Goal: Task Accomplishment & Management: Manage account settings

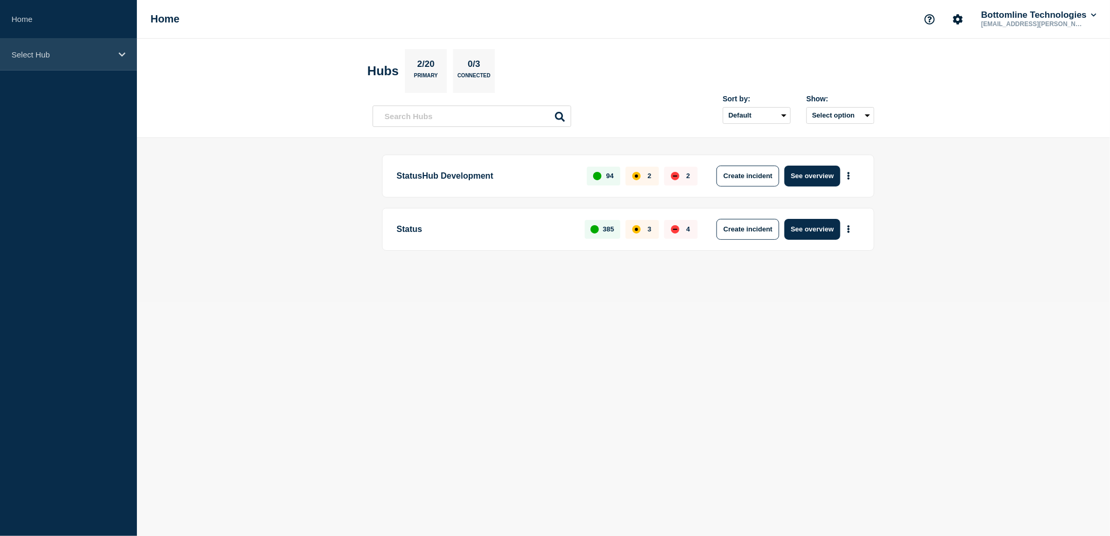
click at [98, 65] on div "Select Hub" at bounding box center [68, 55] width 137 height 32
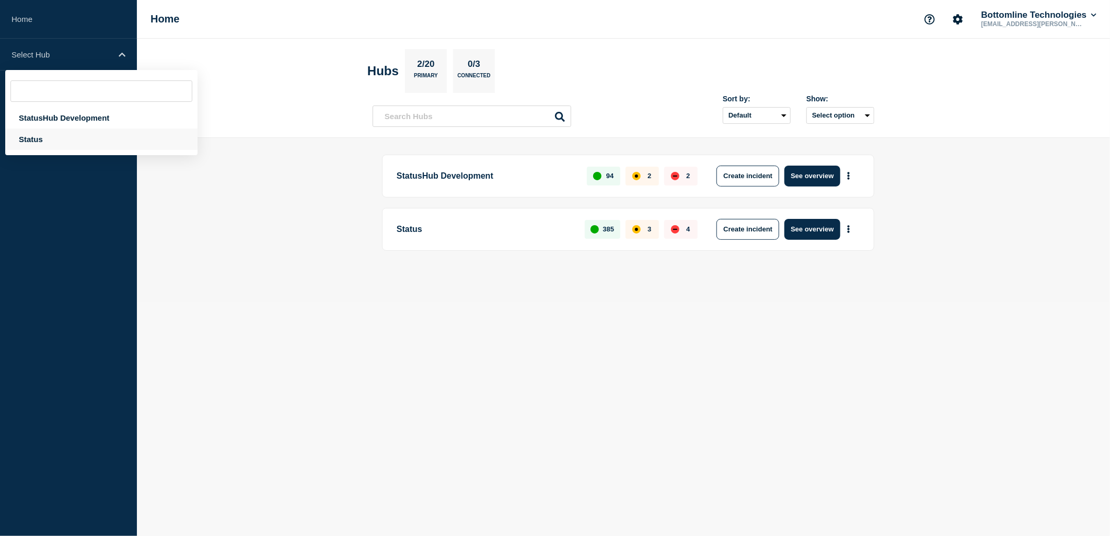
click at [53, 143] on div "Status" at bounding box center [101, 139] width 192 height 21
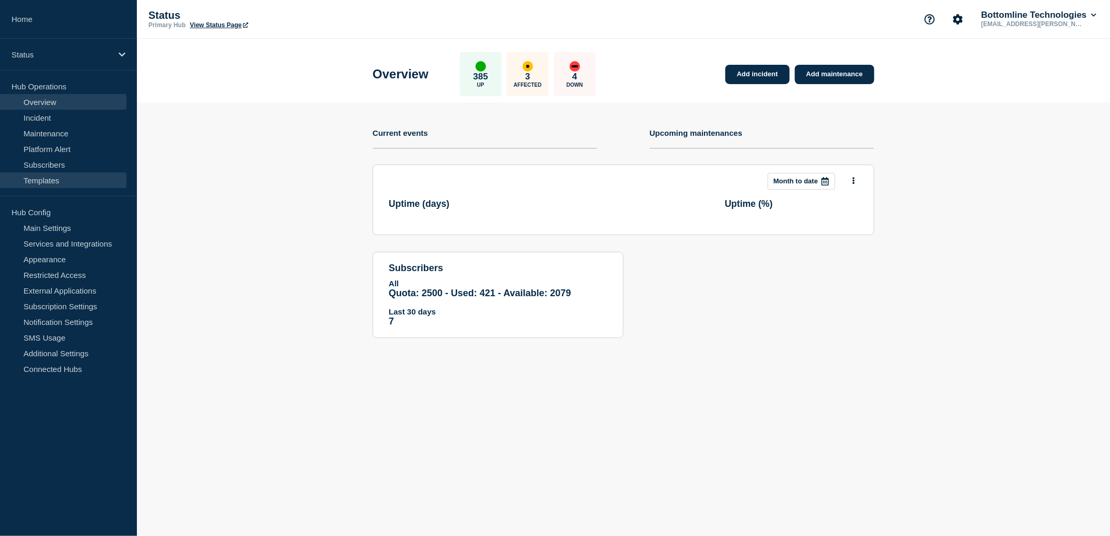
click at [28, 182] on link "Templates" at bounding box center [63, 180] width 126 height 16
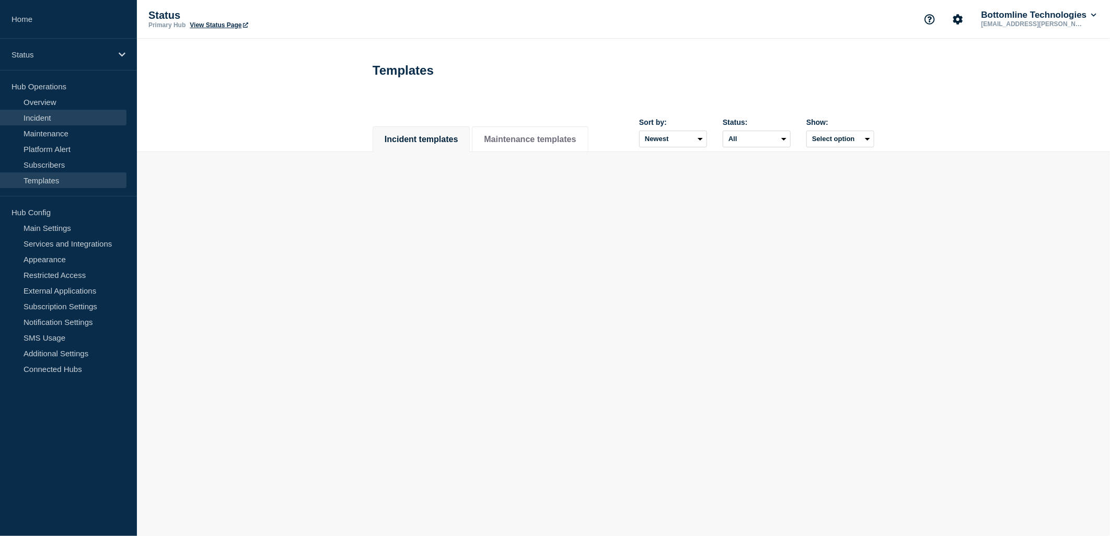
click at [41, 117] on link "Incident" at bounding box center [63, 118] width 126 height 16
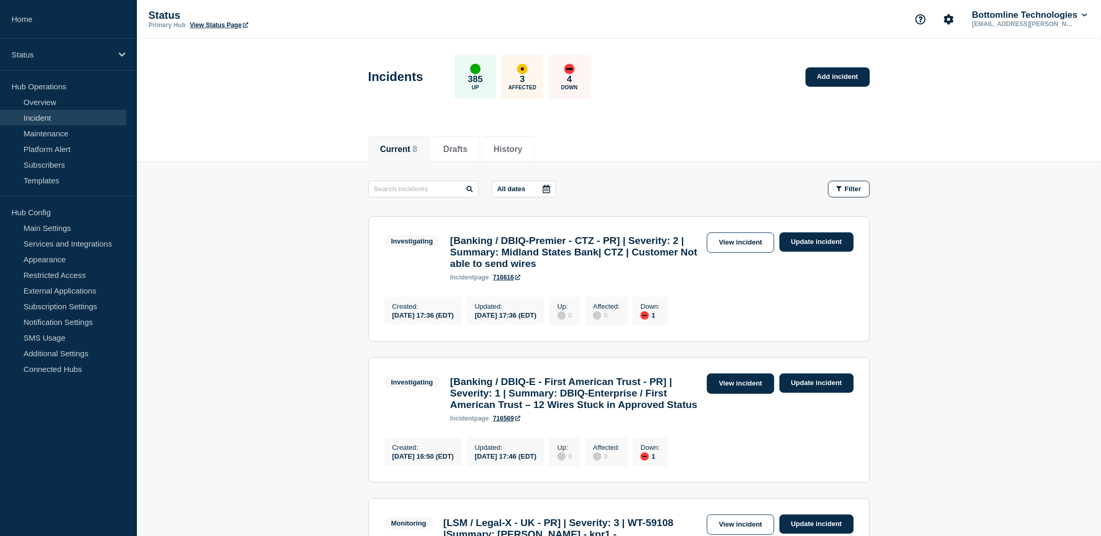
click at [754, 394] on link "View incident" at bounding box center [740, 384] width 67 height 20
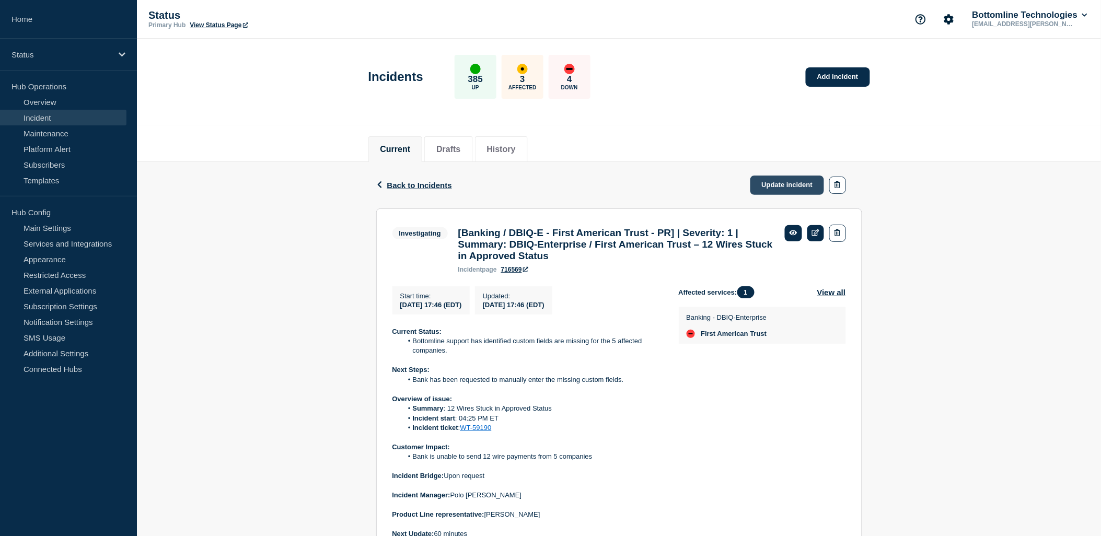
click at [756, 182] on link "Update incident" at bounding box center [788, 185] width 74 height 19
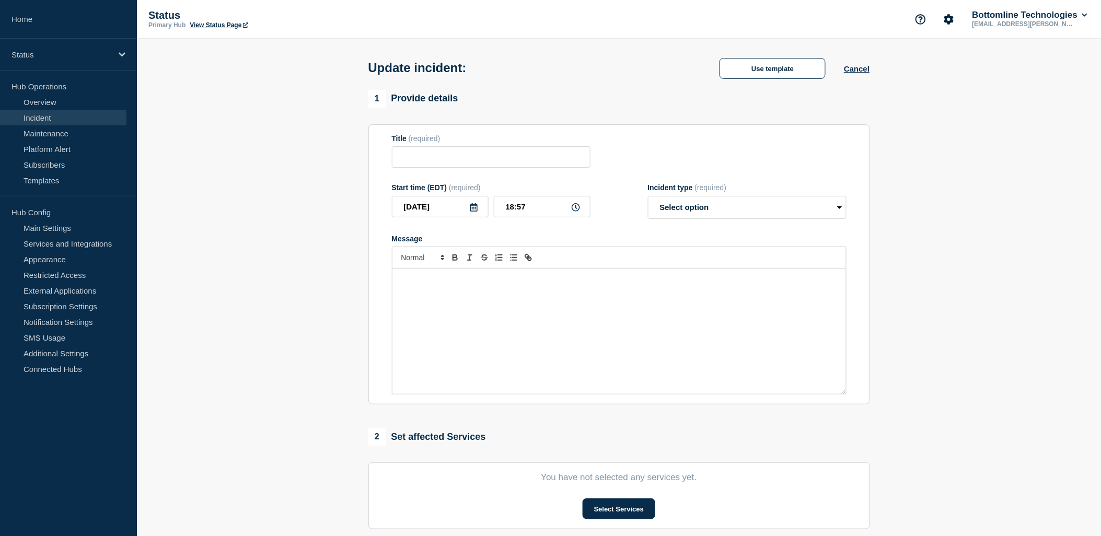
type input "[Banking / DBIQ-E - First American Trust - PR] | Severity: 1 | Summary: DBIQ-En…"
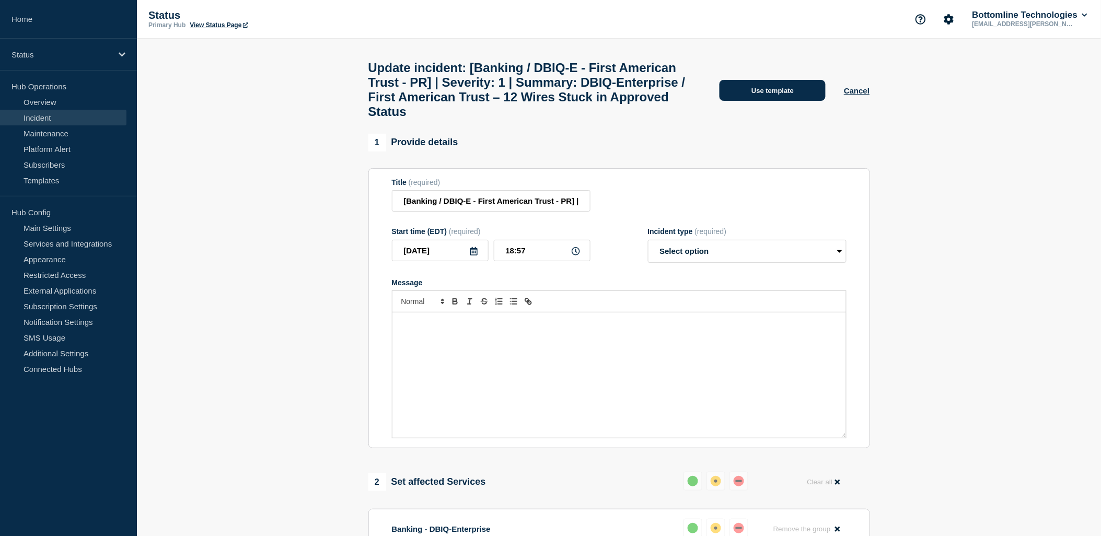
click at [790, 101] on button "Use template" at bounding box center [773, 90] width 106 height 21
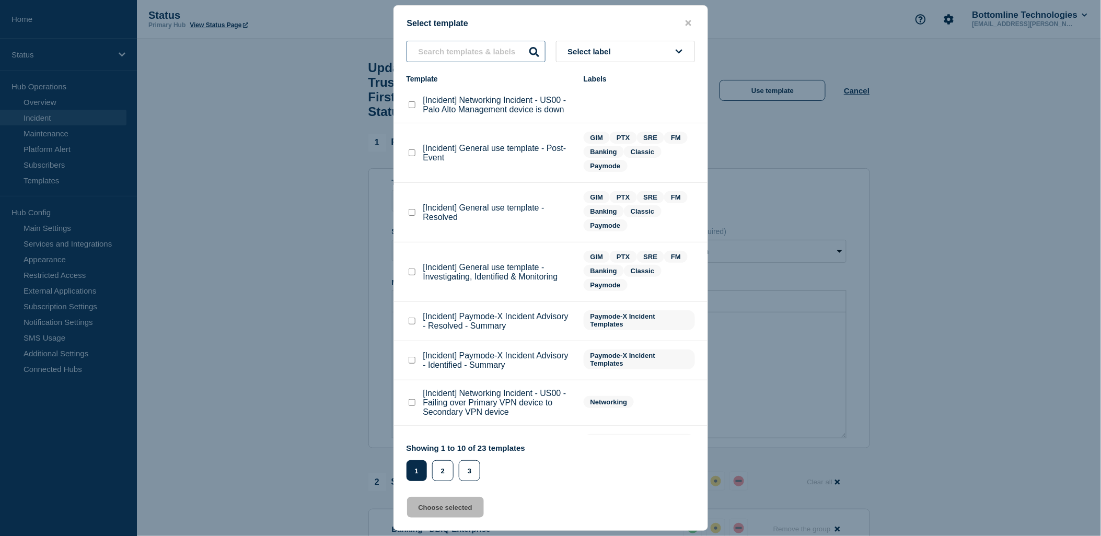
click at [459, 41] on input "text" at bounding box center [476, 51] width 139 height 21
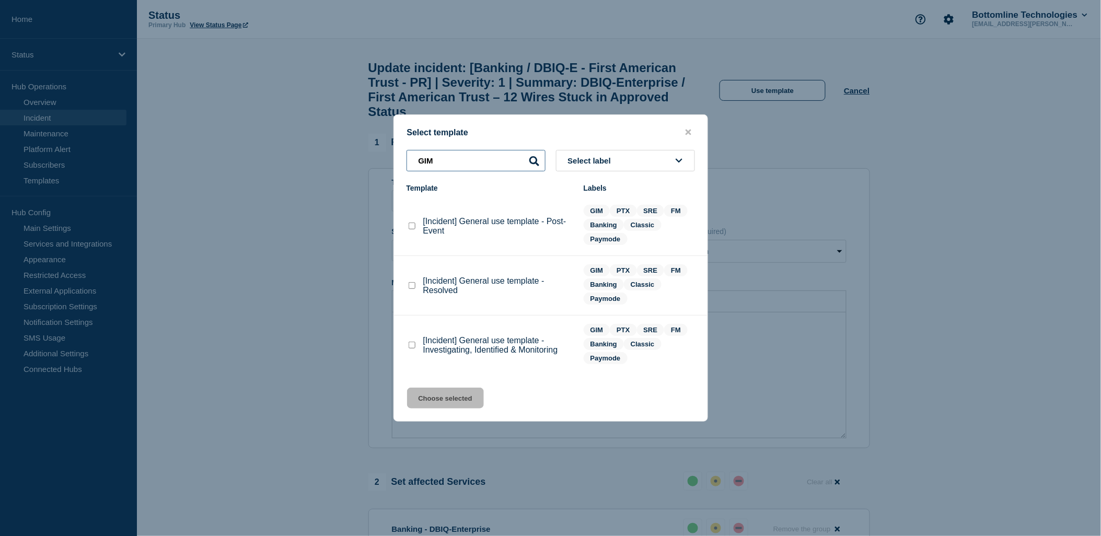
type input "GIM"
click at [406, 345] on li "[Incident] General use template - Investigating, Identified & Monitoring GIM PT…" at bounding box center [551, 345] width 314 height 59
click at [409, 345] on checkbox"] "[Incident] General use template - Investigating, Identified & Monitoring checkb…" at bounding box center [412, 345] width 7 height 7
checkbox checkbox"] "true"
click at [441, 398] on button "Choose selected" at bounding box center [445, 398] width 77 height 21
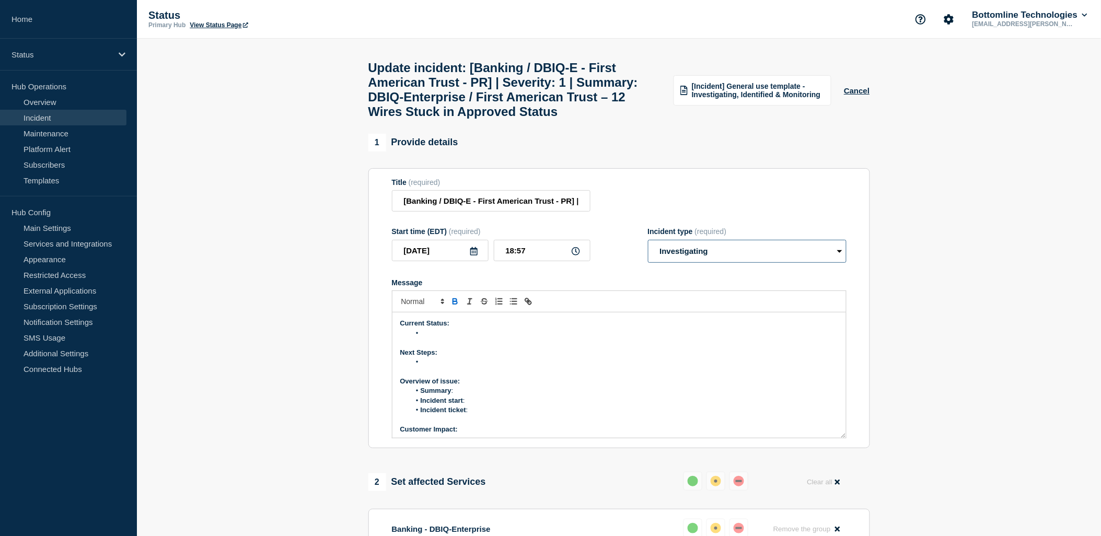
click at [760, 263] on select "Select option Investigating Identified Monitoring Resolved" at bounding box center [747, 251] width 199 height 23
select select "identified"
click at [648, 263] on select "Select option Investigating Identified Monitoring Resolved" at bounding box center [747, 251] width 199 height 23
click at [483, 378] on div "Current Status: Next Steps: Overview of issue: Summary : Incident start : Incid…" at bounding box center [620, 375] width 454 height 125
click at [451, 338] on li "Message" at bounding box center [624, 333] width 428 height 9
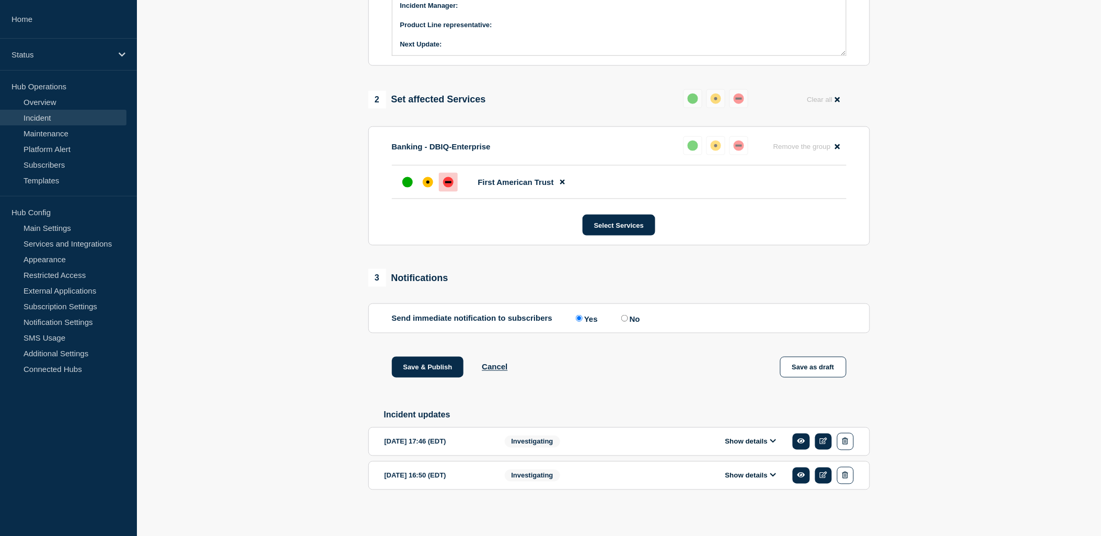
scroll to position [419, 0]
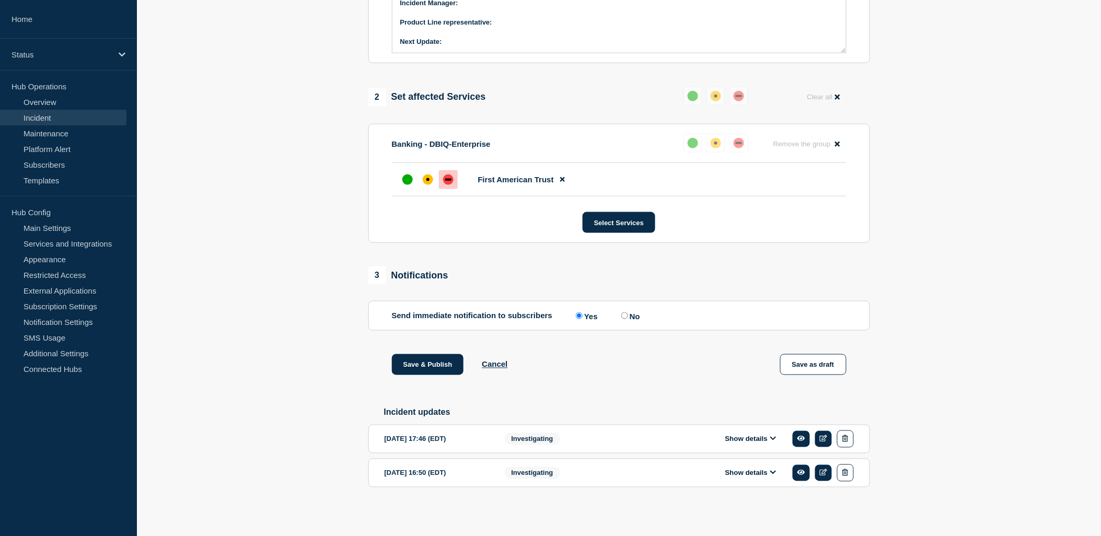
click at [774, 436] on icon at bounding box center [773, 438] width 6 height 7
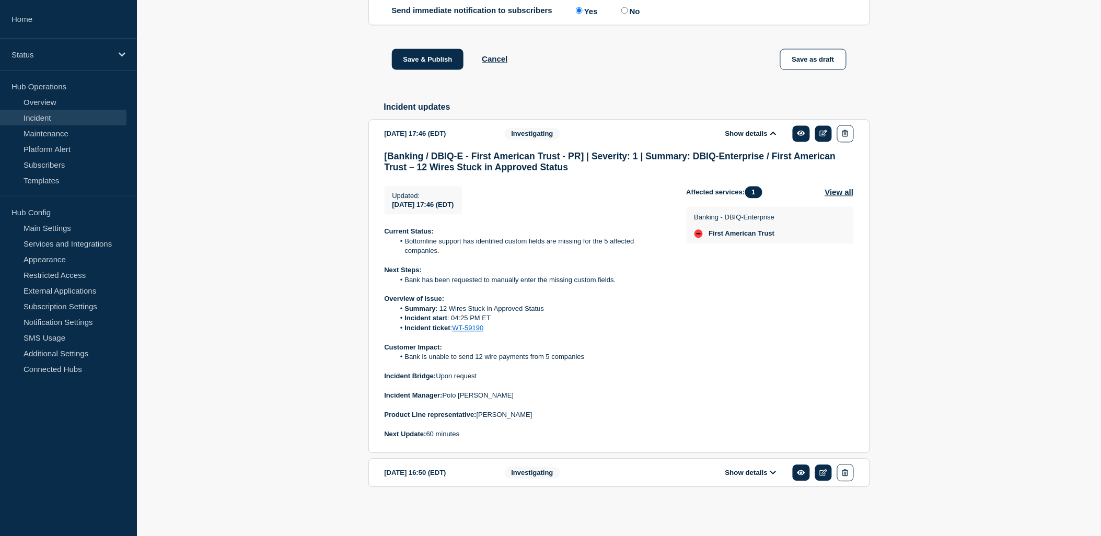
scroll to position [725, 0]
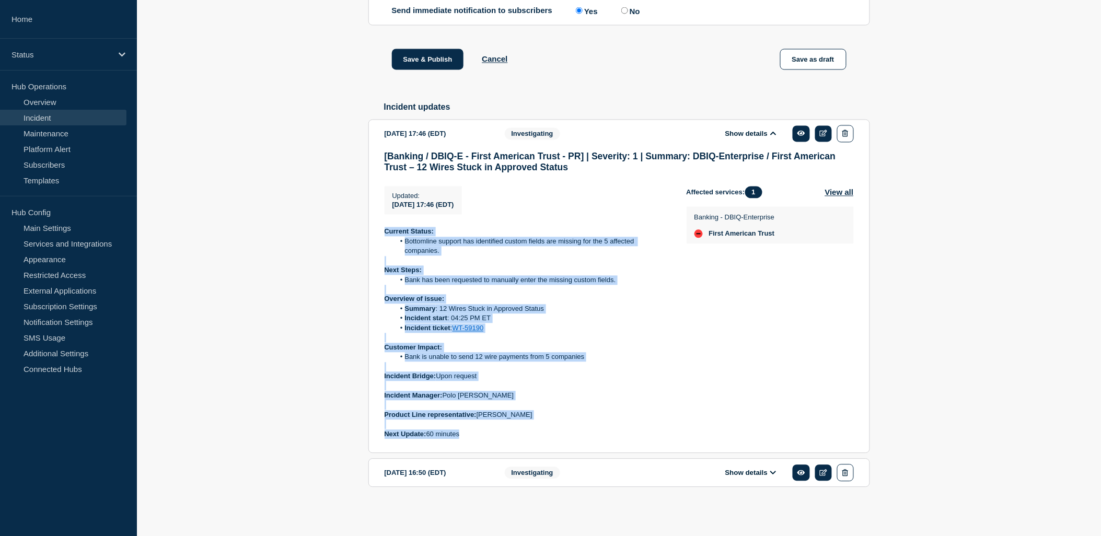
drag, startPoint x: 482, startPoint y: 443, endPoint x: 379, endPoint y: 233, distance: 233.7
click at [379, 232] on section "2025-09-15 17:46 (EDT) Show details Investigating [Banking / DBIQ-E - First Ame…" at bounding box center [619, 287] width 502 height 334
copy div "Current Status: Bottomline support has identified custom fields are missing for…"
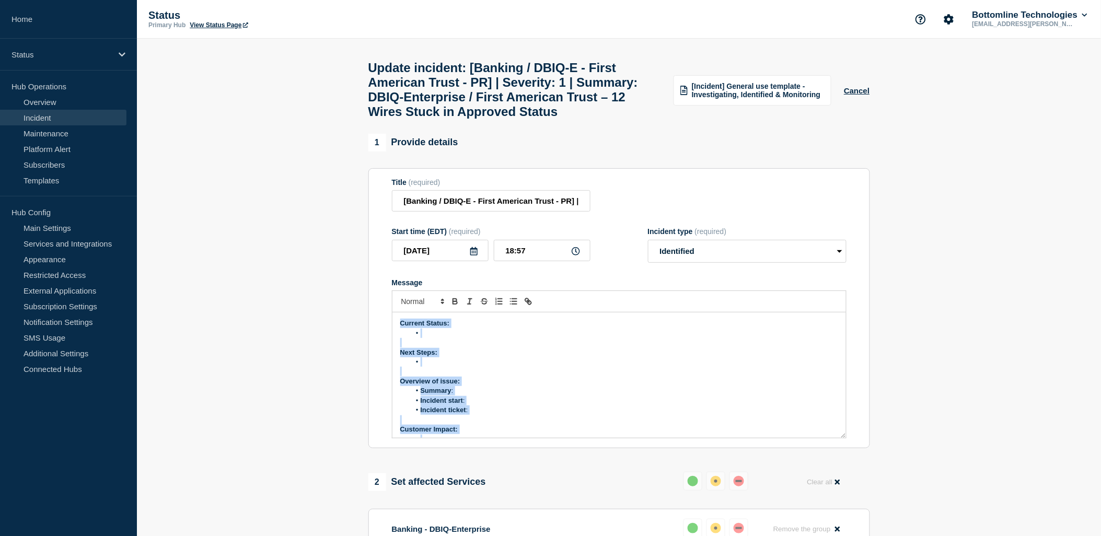
scroll to position [89, 0]
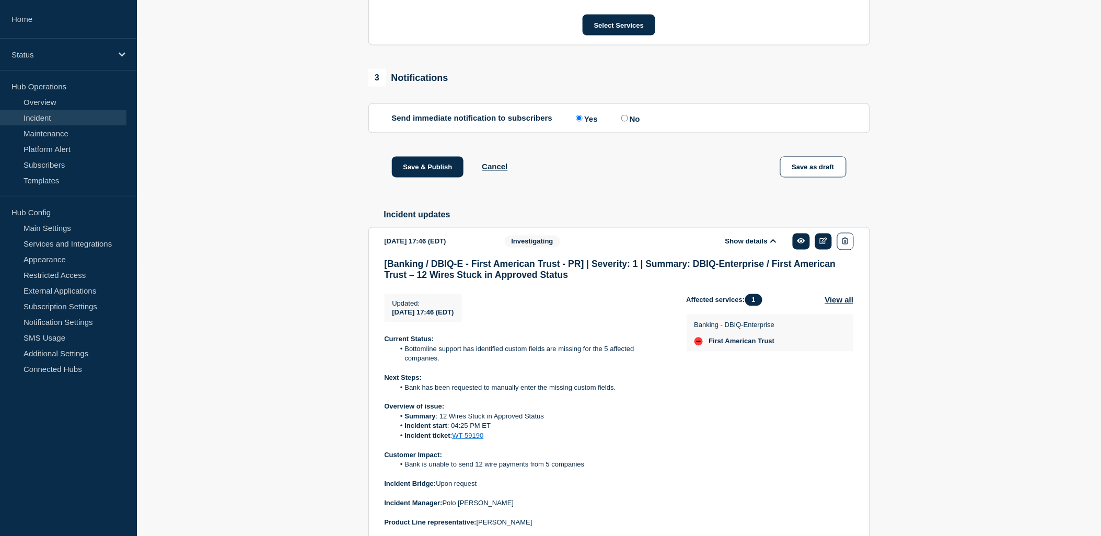
drag, startPoint x: 400, startPoint y: 355, endPoint x: 840, endPoint y: 470, distance: 454.8
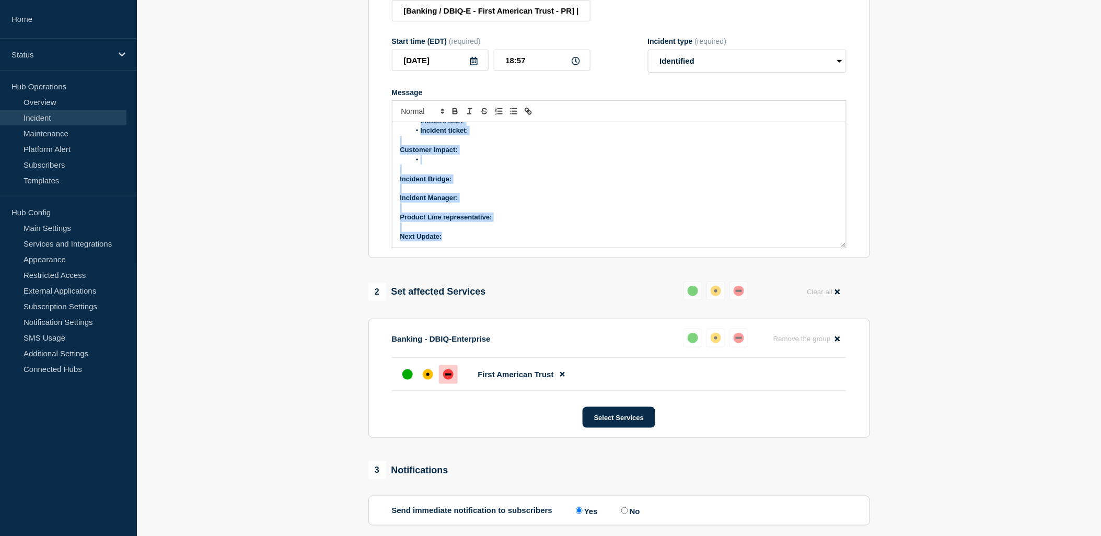
scroll to position [94, 0]
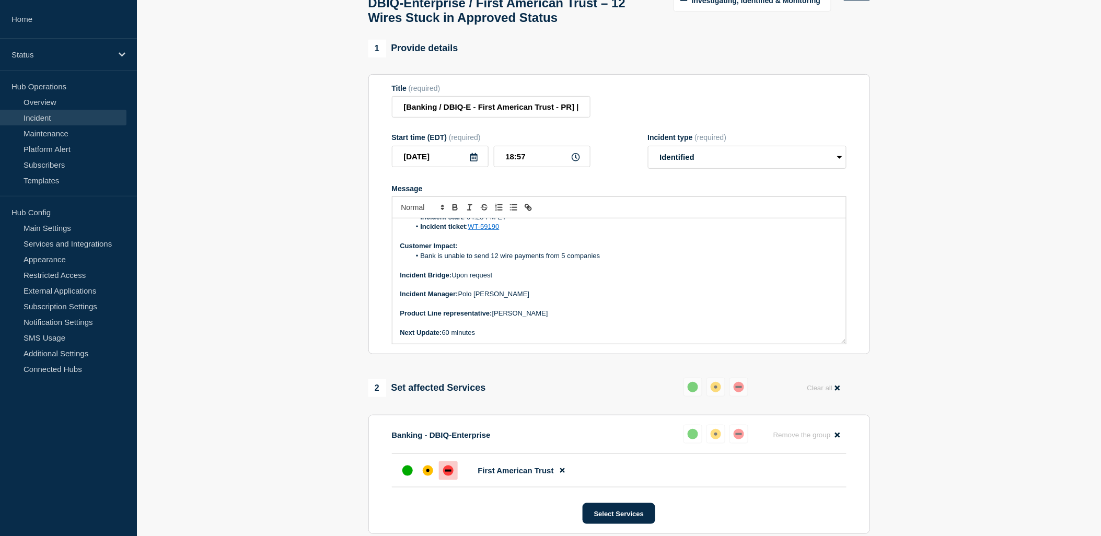
click at [639, 290] on p "Message" at bounding box center [619, 284] width 438 height 9
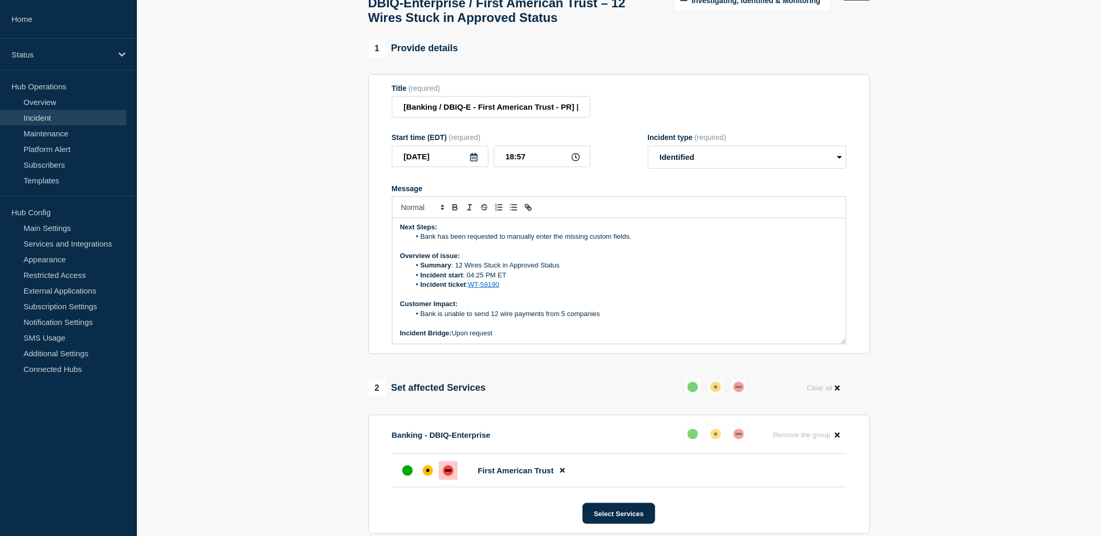
scroll to position [0, 0]
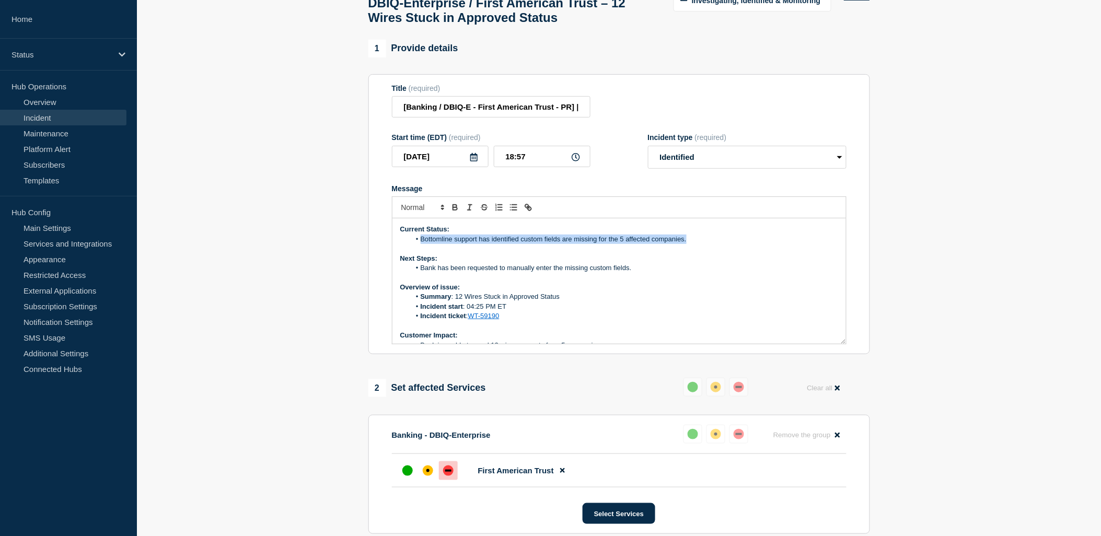
drag, startPoint x: 587, startPoint y: 270, endPoint x: 420, endPoint y: 269, distance: 167.2
click at [420, 244] on li "Bottomline support has identified custom fields are missing for the 5 affected …" at bounding box center [624, 239] width 428 height 9
drag, startPoint x: 644, startPoint y: 298, endPoint x: 650, endPoint y: 296, distance: 6.1
click at [645, 273] on li "Bank has been requested to manually enter the missing custom fields." at bounding box center [624, 267] width 428 height 9
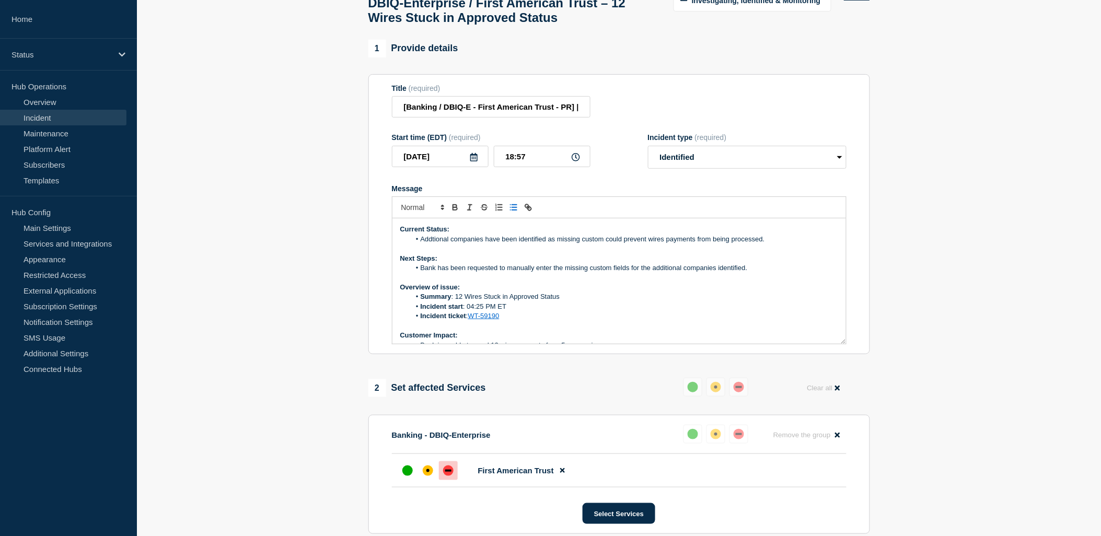
click at [682, 311] on li "Incident start : 04:25 PM ET" at bounding box center [624, 306] width 428 height 9
click at [603, 244] on li "Additional companies have been identified as missing custom could prevent wires…" at bounding box center [624, 239] width 428 height 9
drag, startPoint x: 647, startPoint y: 278, endPoint x: 424, endPoint y: 272, distance: 222.7
click at [420, 244] on li "Additional companies have been identified as missing custom fields could preven…" at bounding box center [624, 239] width 428 height 9
copy li "Additional companies have been identified as missing custom fields could preven…"
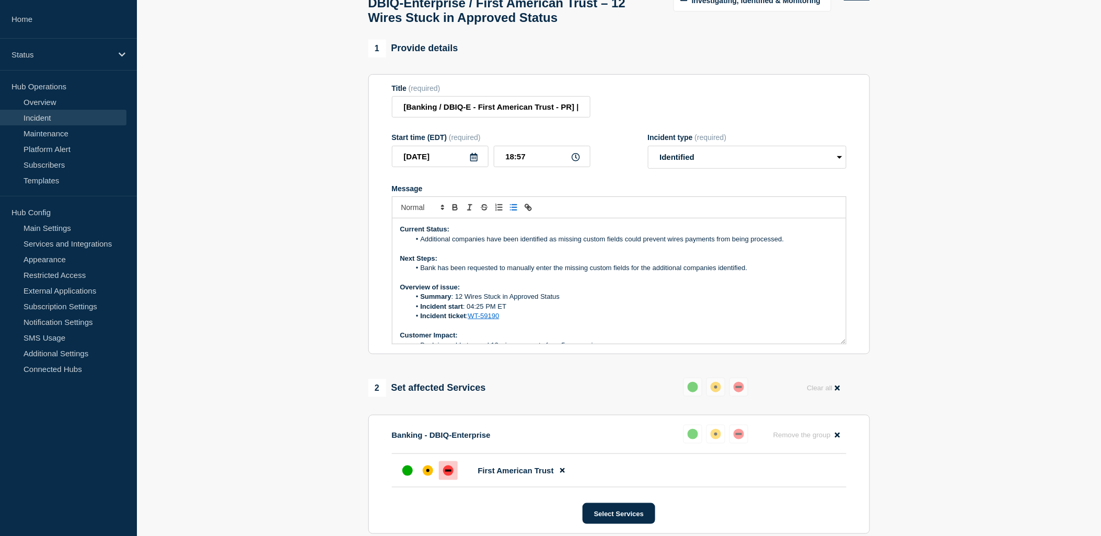
click at [763, 169] on div "Incident type (required) Select option Investigating Identified Monitoring Reso…" at bounding box center [747, 151] width 199 height 36
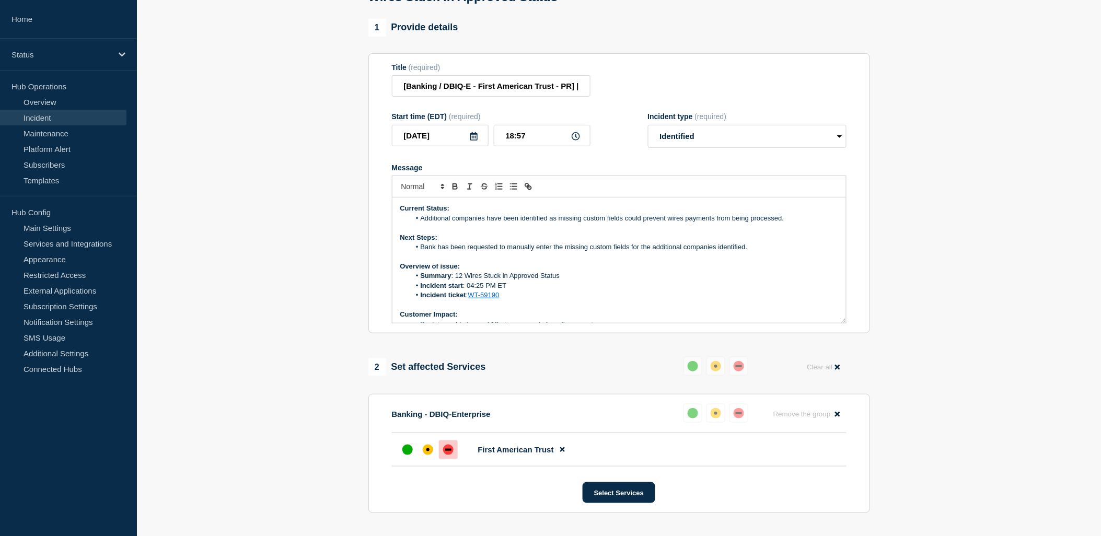
scroll to position [116, 0]
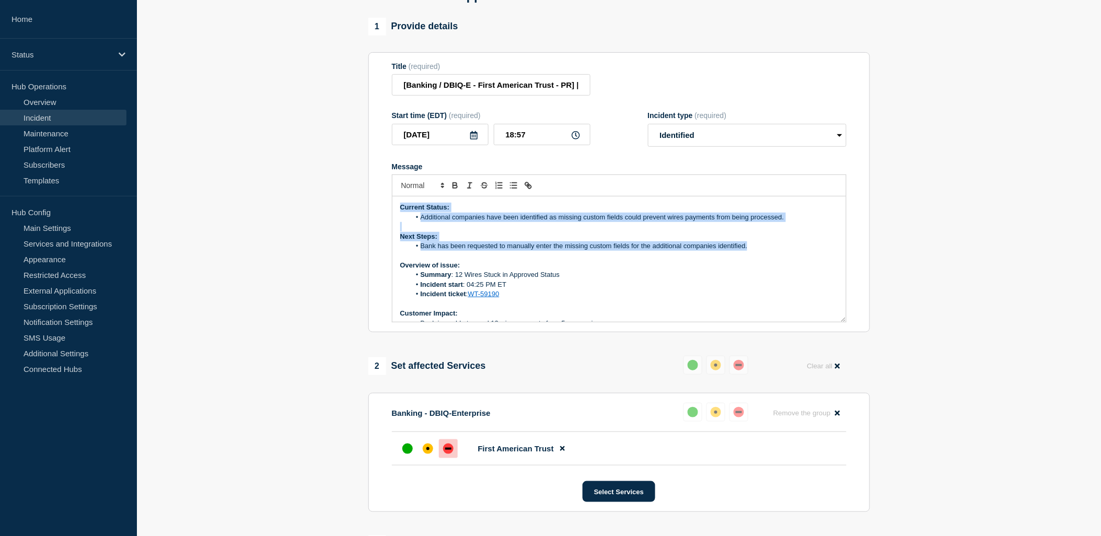
drag, startPoint x: 741, startPoint y: 275, endPoint x: 399, endPoint y: 236, distance: 344.6
click at [399, 236] on div "Current Status: Additional companies have been identified as missing custom fie…" at bounding box center [620, 259] width 454 height 125
copy div "Current Status: Additional companies have been identified as missing custom fie…"
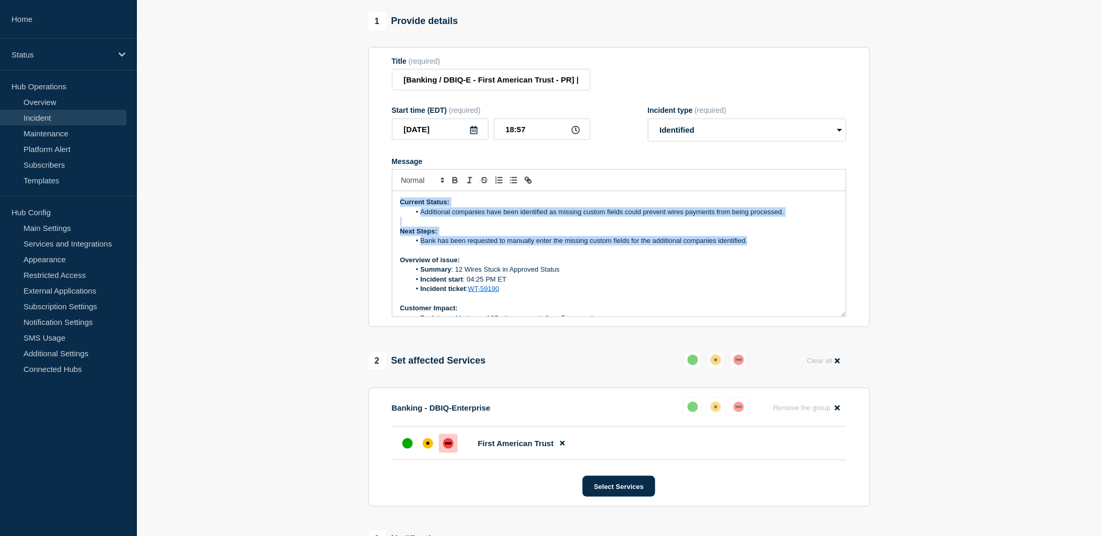
scroll to position [0, 0]
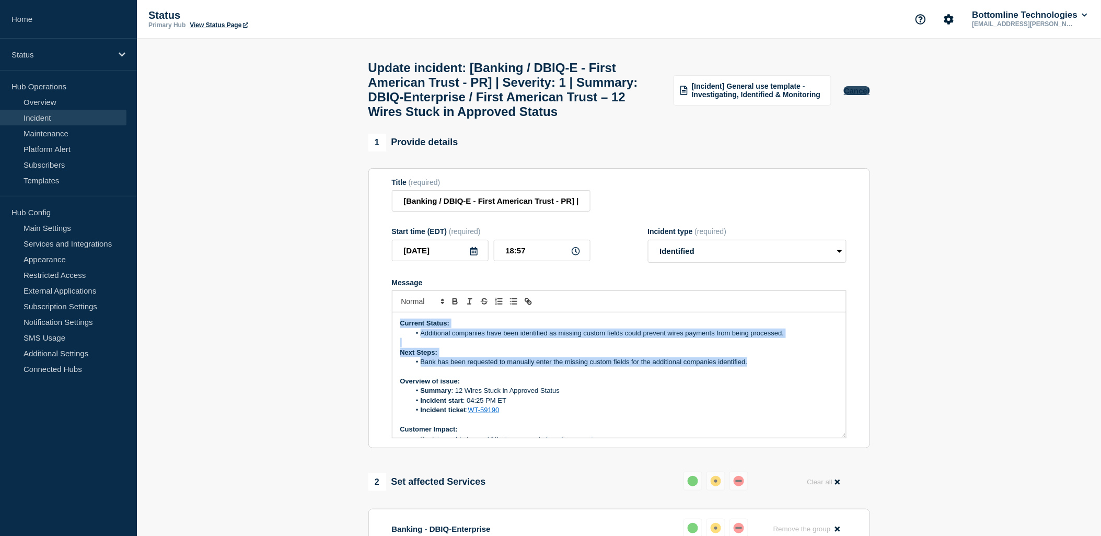
click at [862, 95] on button "Cancel" at bounding box center [857, 90] width 26 height 9
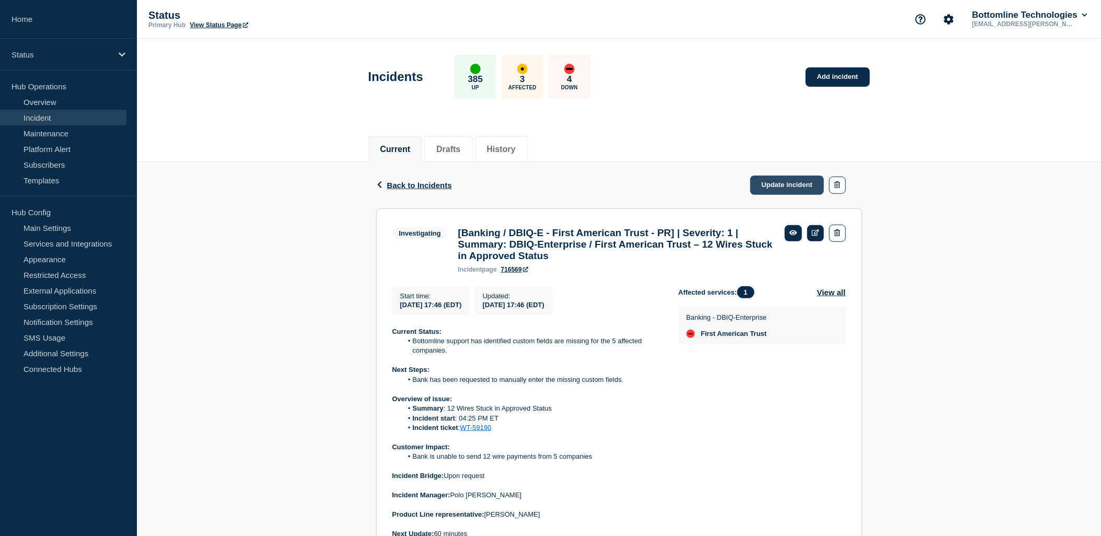
click at [782, 189] on link "Update incident" at bounding box center [788, 185] width 74 height 19
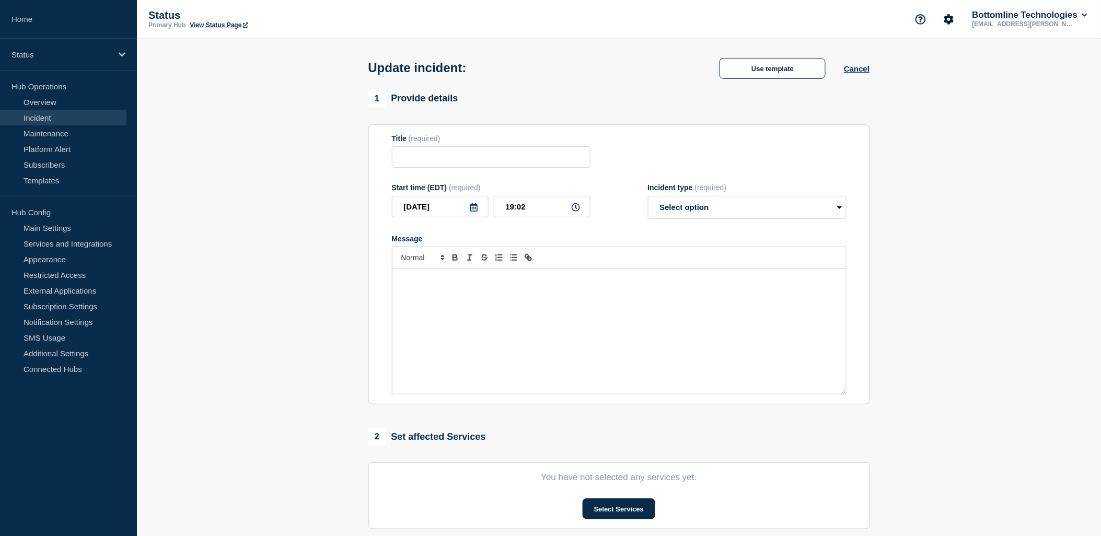
type input "[Banking / DBIQ-E - First American Trust - PR] | Severity: 1 | Summary: DBIQ-En…"
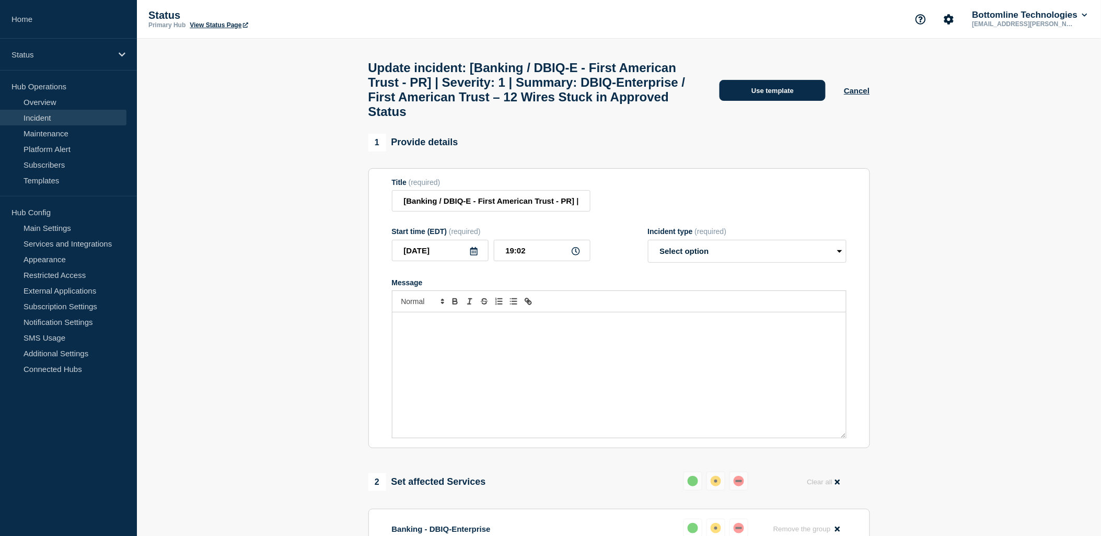
click at [765, 101] on button "Use template" at bounding box center [773, 90] width 106 height 21
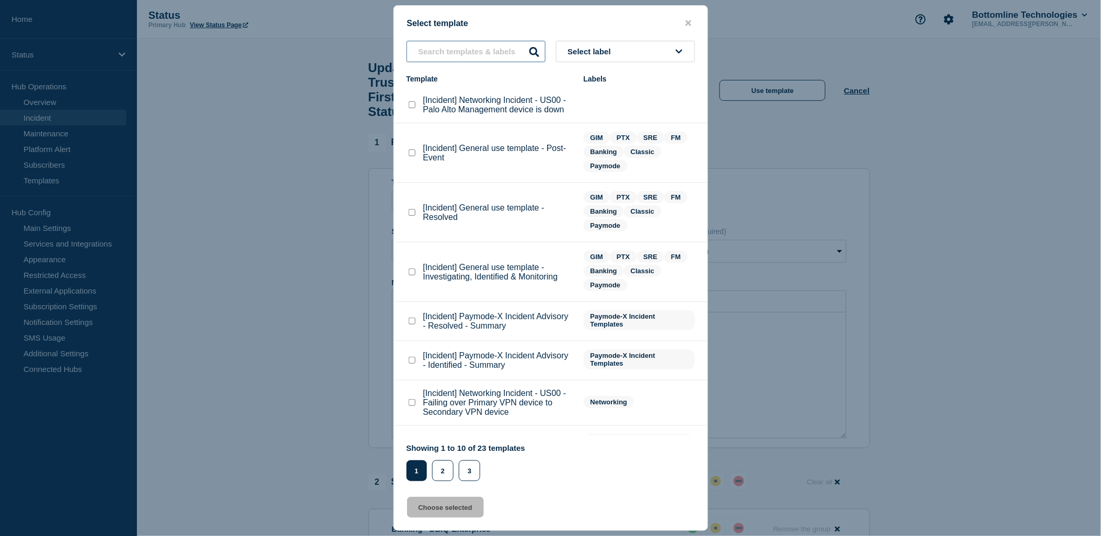
click at [465, 52] on input "text" at bounding box center [476, 51] width 139 height 21
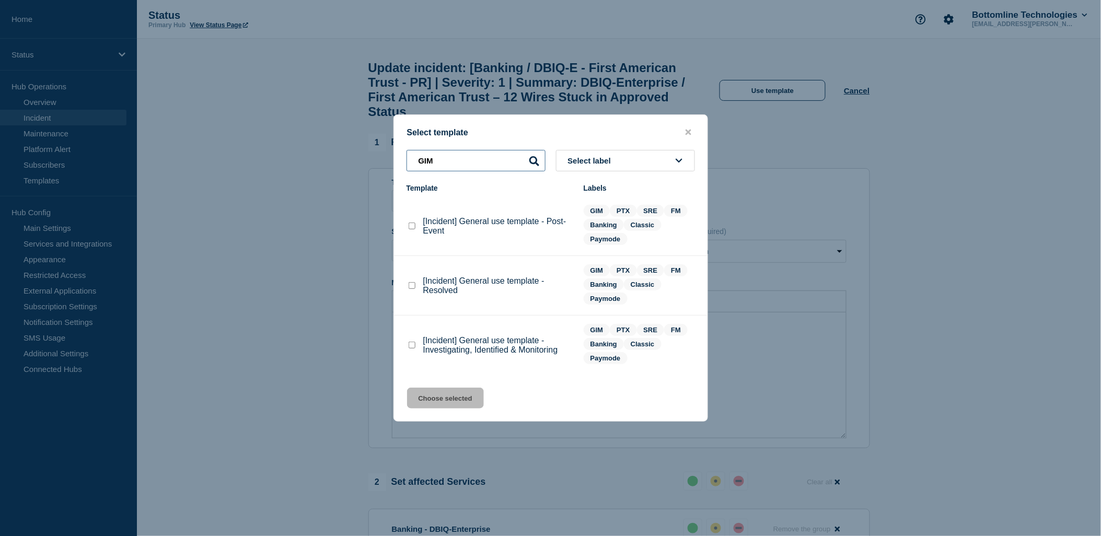
type input "GIM"
click at [409, 287] on div at bounding box center [412, 286] width 10 height 10
click at [410, 288] on checkbox"] "[Incident] General use template - Resolved checkbox" at bounding box center [412, 285] width 7 height 7
checkbox checkbox"] "true"
click at [456, 399] on button "Choose selected" at bounding box center [445, 398] width 77 height 21
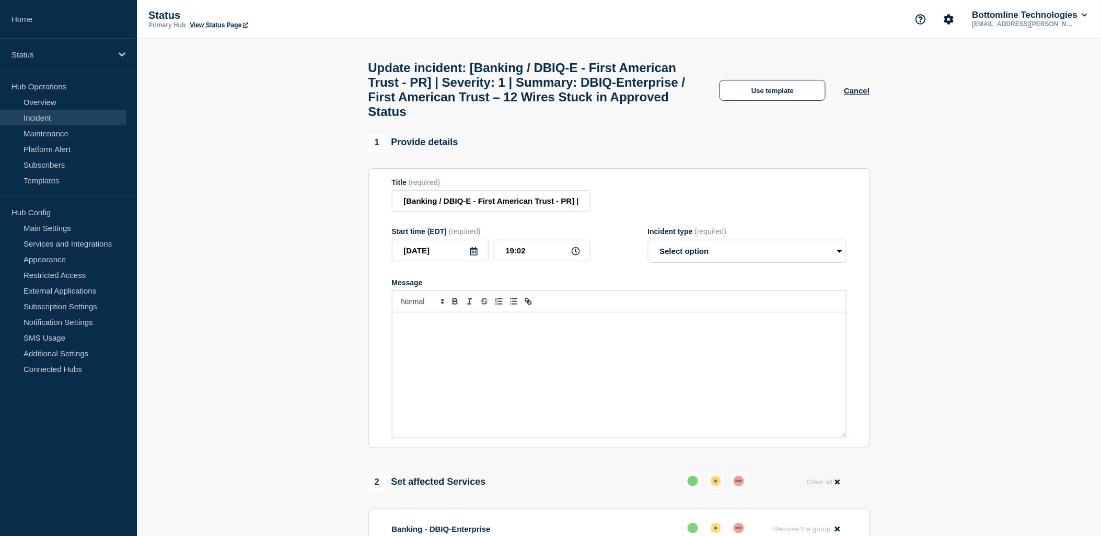
select select "resolved"
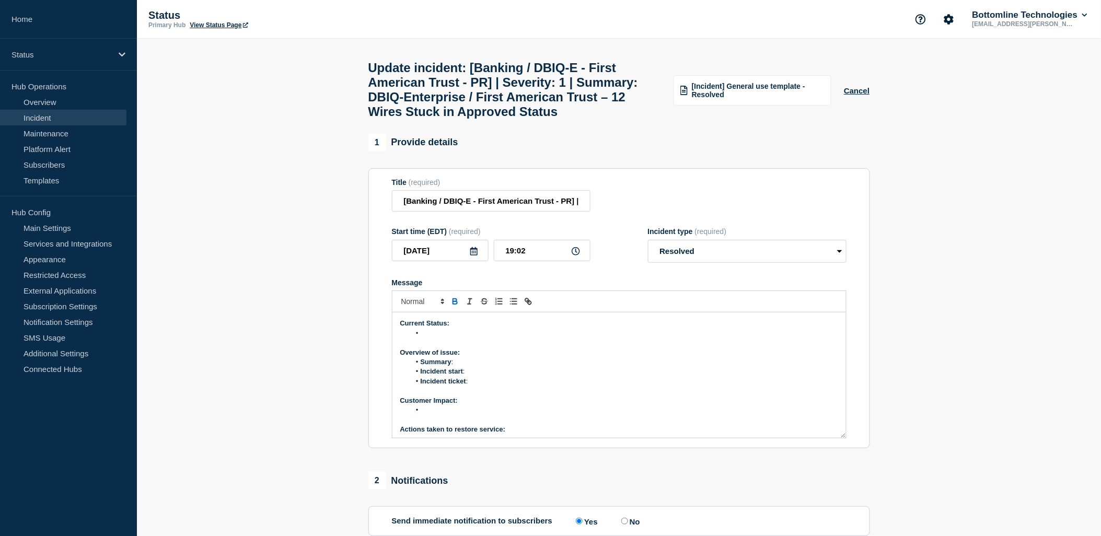
click at [446, 338] on li "Message" at bounding box center [624, 333] width 428 height 9
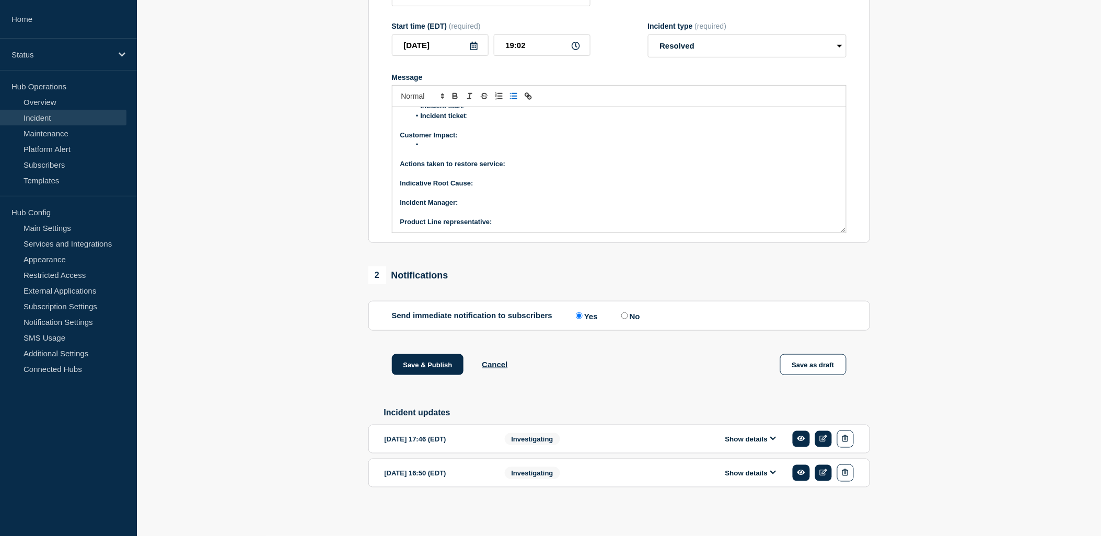
scroll to position [238, 0]
click at [771, 440] on icon at bounding box center [773, 438] width 6 height 7
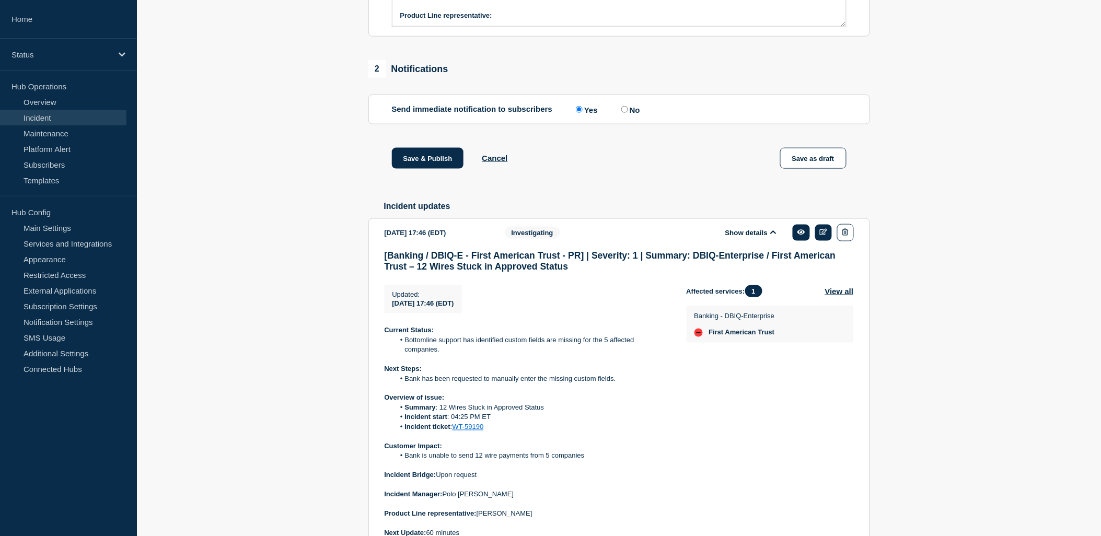
scroll to position [470, 0]
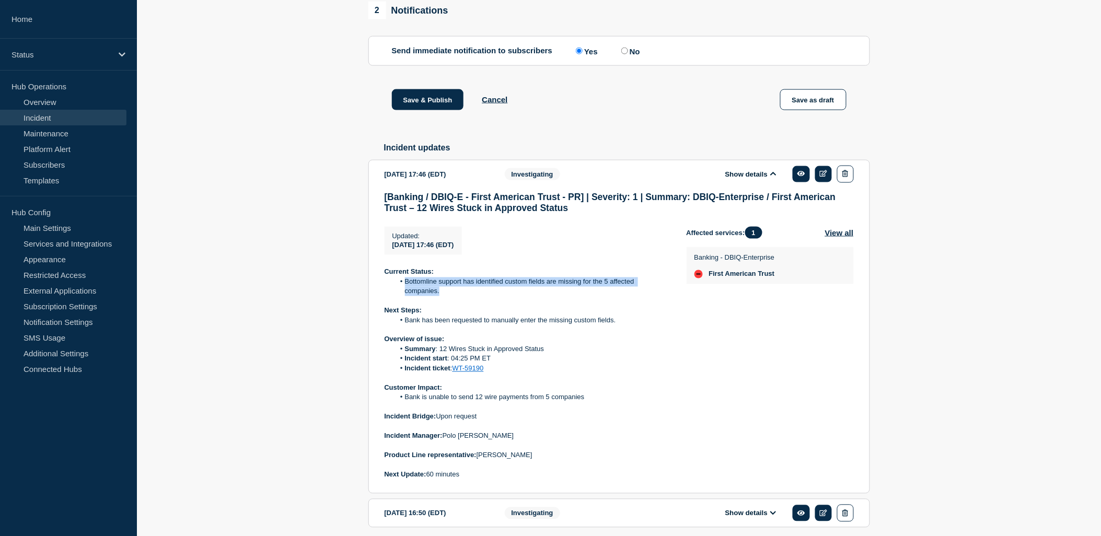
drag, startPoint x: 458, startPoint y: 330, endPoint x: 396, endPoint y: 318, distance: 63.3
click at [396, 297] on li "Bottomline support has identified custom fields are missing for the 5 affected …" at bounding box center [532, 287] width 275 height 19
copy li "Bottomline support has identified custom fields are missing for the 5 affected …"
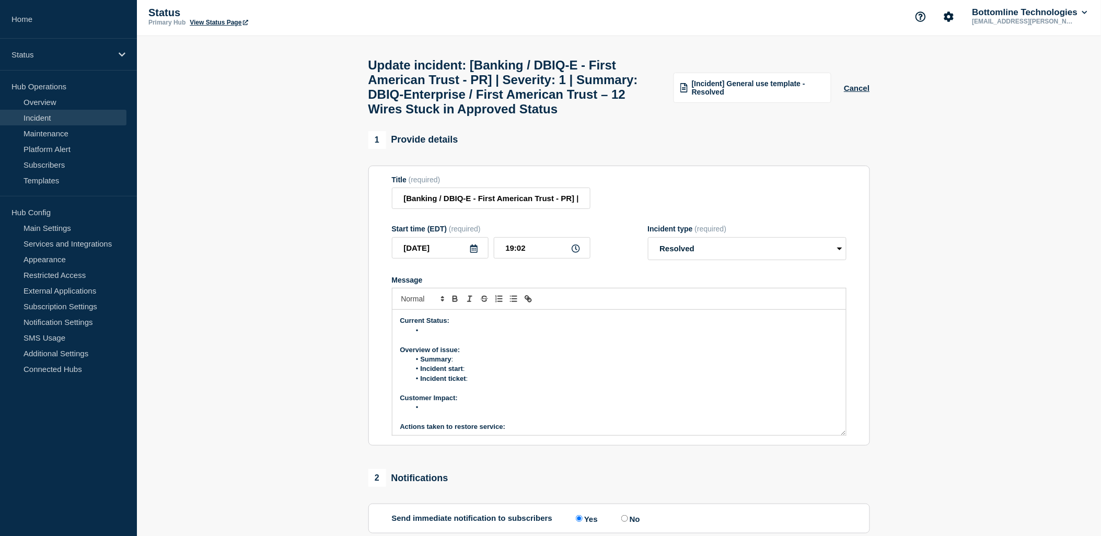
scroll to position [0, 0]
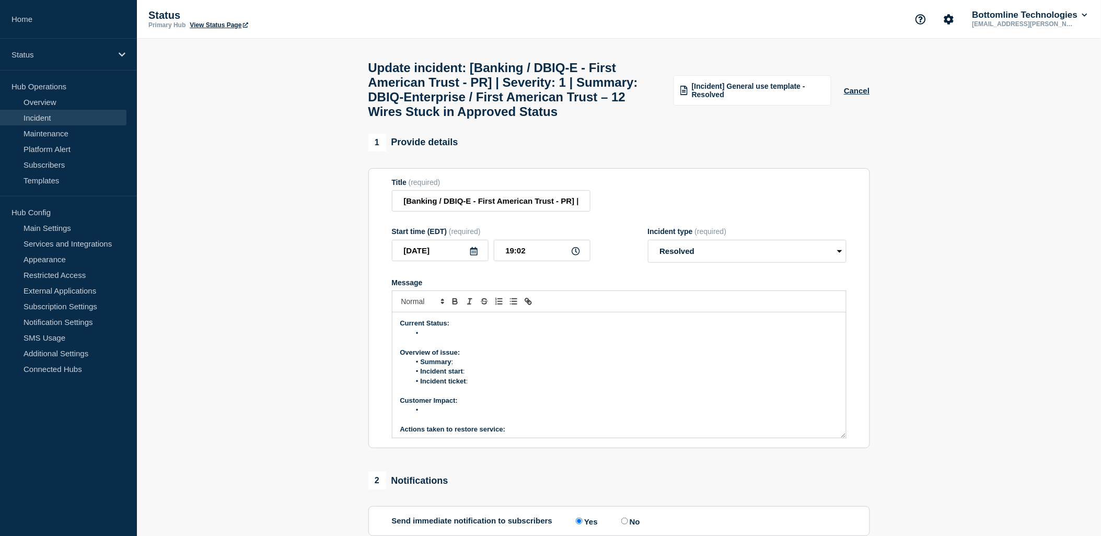
click at [463, 338] on li "Message" at bounding box center [624, 333] width 428 height 9
click at [620, 338] on li "Bottomline support has identified custom fields are missing for the 5 affected …" at bounding box center [624, 333] width 428 height 9
click at [696, 338] on li "Bottomline support has identified custom fields were missing 7 affected compani…" at bounding box center [624, 333] width 428 height 9
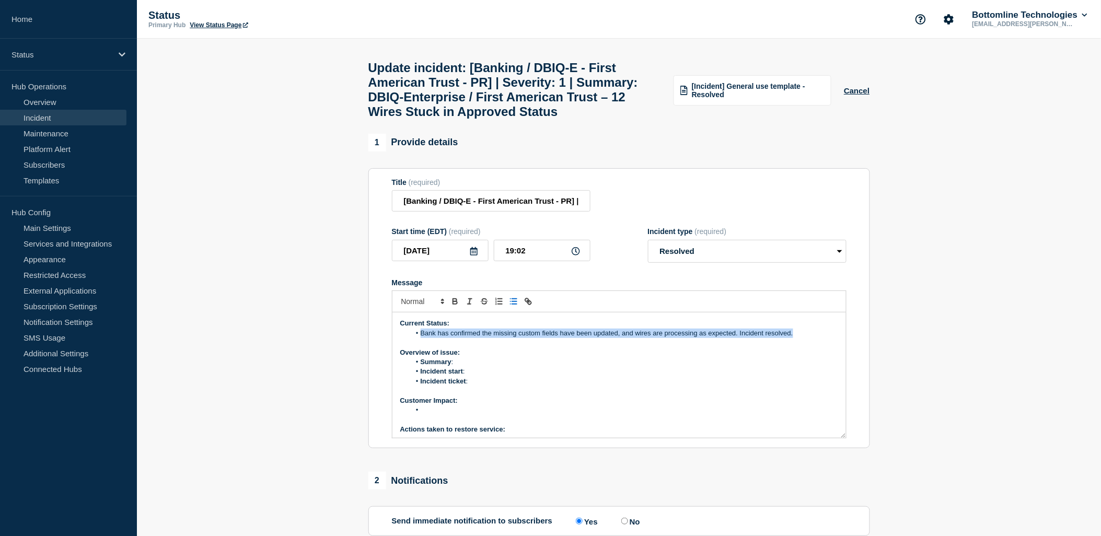
drag, startPoint x: 688, startPoint y: 365, endPoint x: 429, endPoint y: 367, distance: 259.8
click at [426, 338] on li "Bank has confirmed the missing custom fields have been updated, and wires are p…" at bounding box center [624, 333] width 428 height 9
click at [425, 338] on li "Bank has confirmed the missing custom fields have been updated, and wires are p…" at bounding box center [624, 333] width 428 height 9
click at [421, 338] on li "Bank has confirmed the missing custom fields have been updated, and wires are p…" at bounding box center [624, 333] width 428 height 9
drag, startPoint x: 421, startPoint y: 365, endPoint x: 751, endPoint y: 372, distance: 329.9
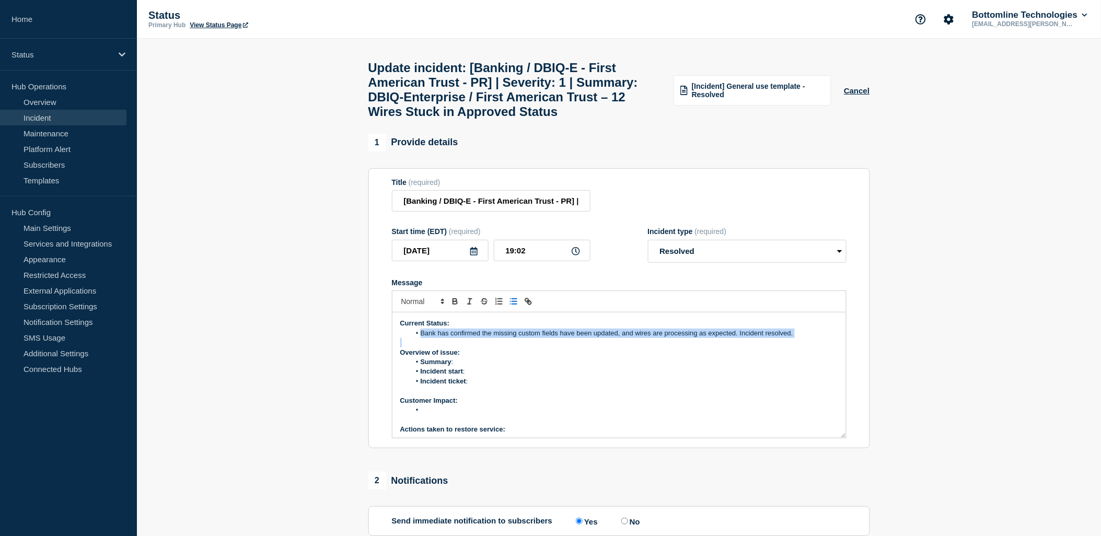
click at [751, 372] on div "Current Status: Bank has confirmed the missing custom fields have been updated,…" at bounding box center [620, 375] width 454 height 125
copy li "Bank has confirmed the missing custom fields have been updated, and wires are p…"
click at [529, 367] on li "Summary :" at bounding box center [624, 361] width 428 height 9
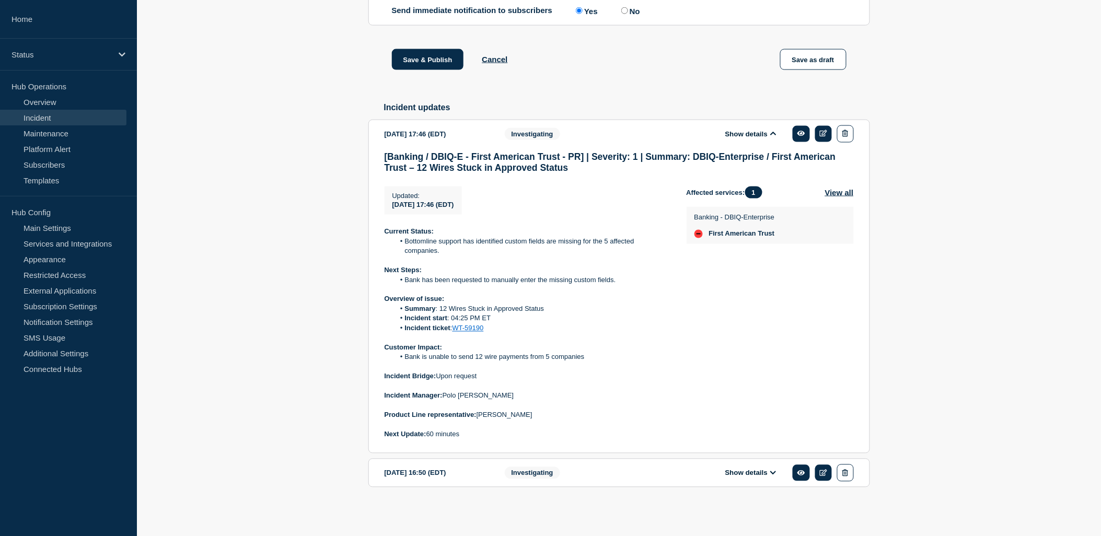
scroll to position [544, 0]
drag, startPoint x: 493, startPoint y: 335, endPoint x: 402, endPoint y: 307, distance: 94.7
click at [402, 307] on div "Current Status: Bottomline support has identified custom fields are missing for…" at bounding box center [527, 333] width 285 height 212
copy ol "Summary : 12 Wires Stuck in Approved Status Incident start : 04:25 PM ET Incide…"
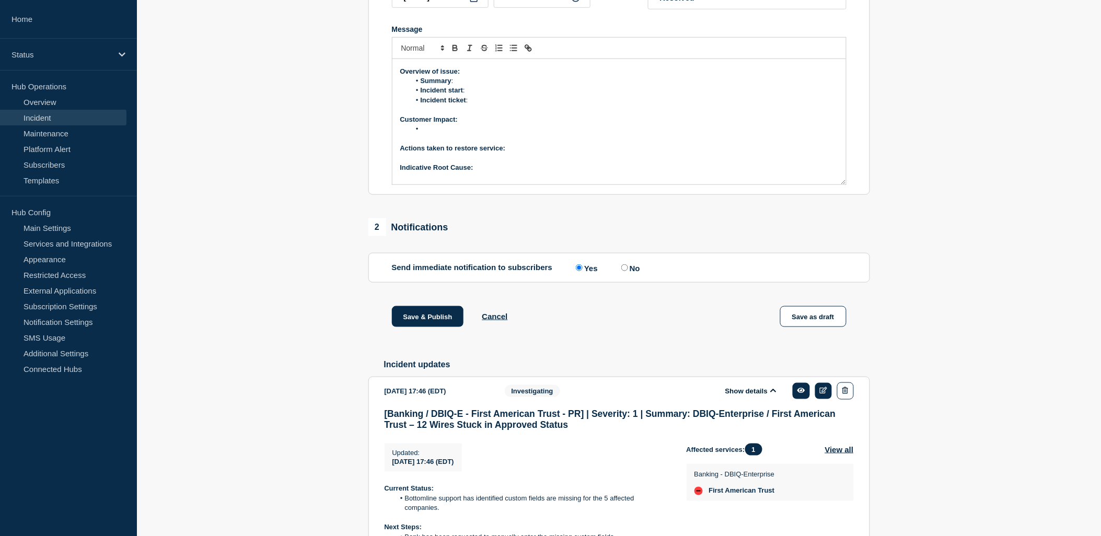
scroll to position [0, 0]
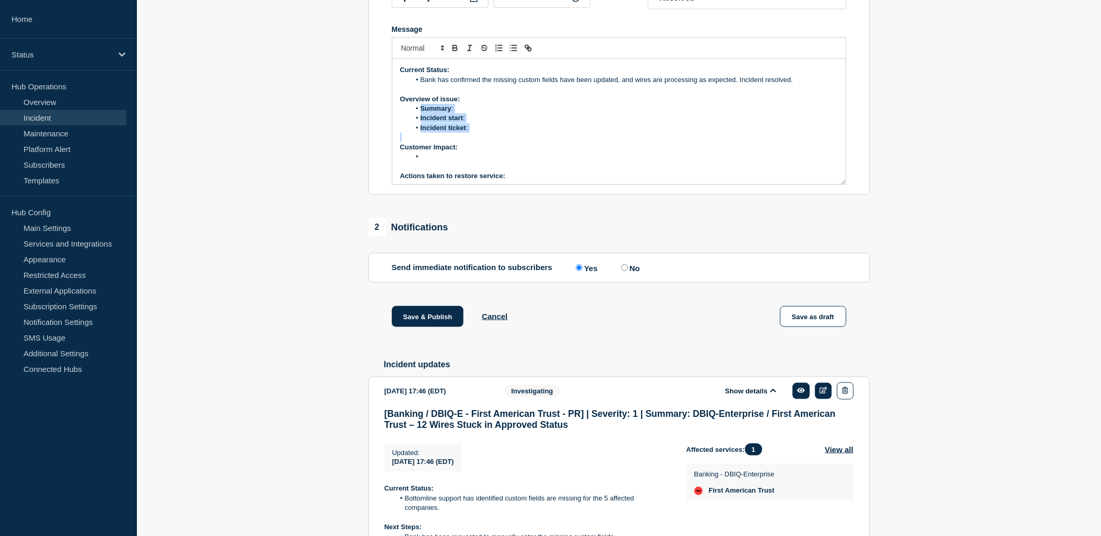
drag, startPoint x: 495, startPoint y: 167, endPoint x: 419, endPoint y: 143, distance: 80.0
click at [419, 143] on div "Current Status: Bank has confirmed the missing custom fields have been updated,…" at bounding box center [620, 121] width 454 height 125
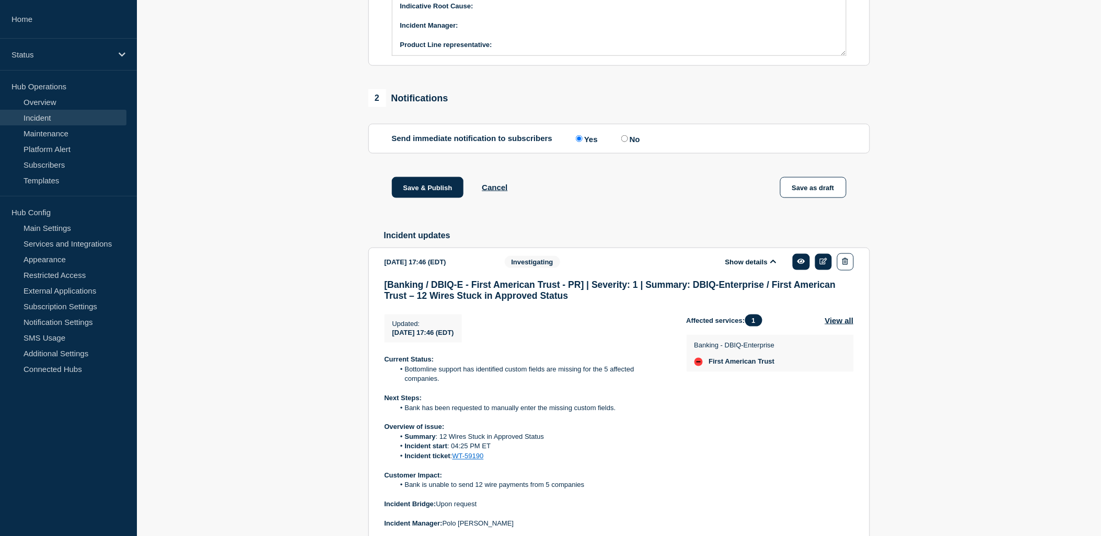
scroll to position [544, 0]
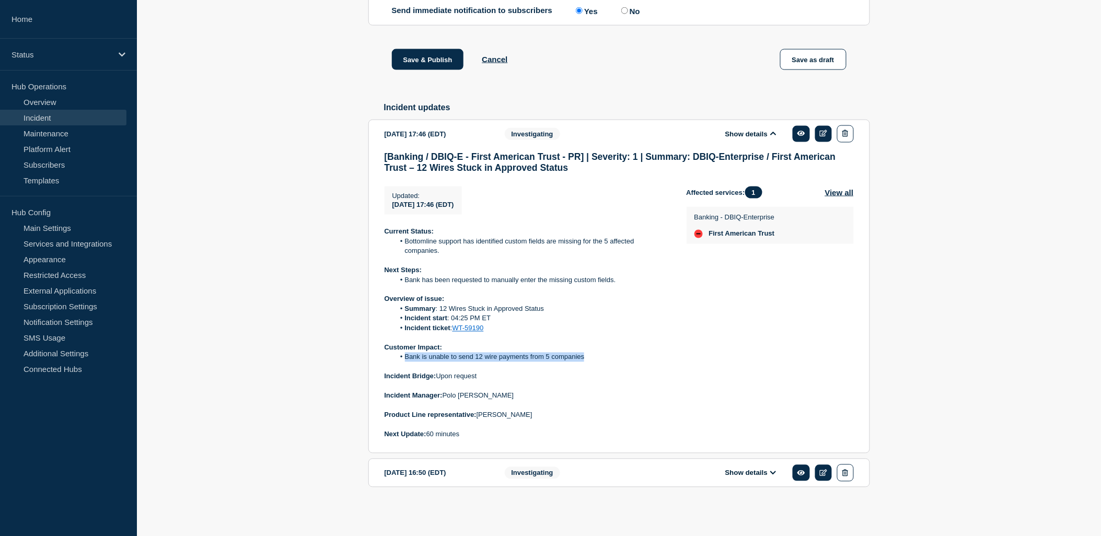
drag, startPoint x: 597, startPoint y: 361, endPoint x: 409, endPoint y: 354, distance: 188.8
click at [402, 353] on li "Bank is unable to send 12 wire payments from 5 companies" at bounding box center [532, 357] width 275 height 9
copy li "Bank is unable to send 12 wire payments from 5 companies"
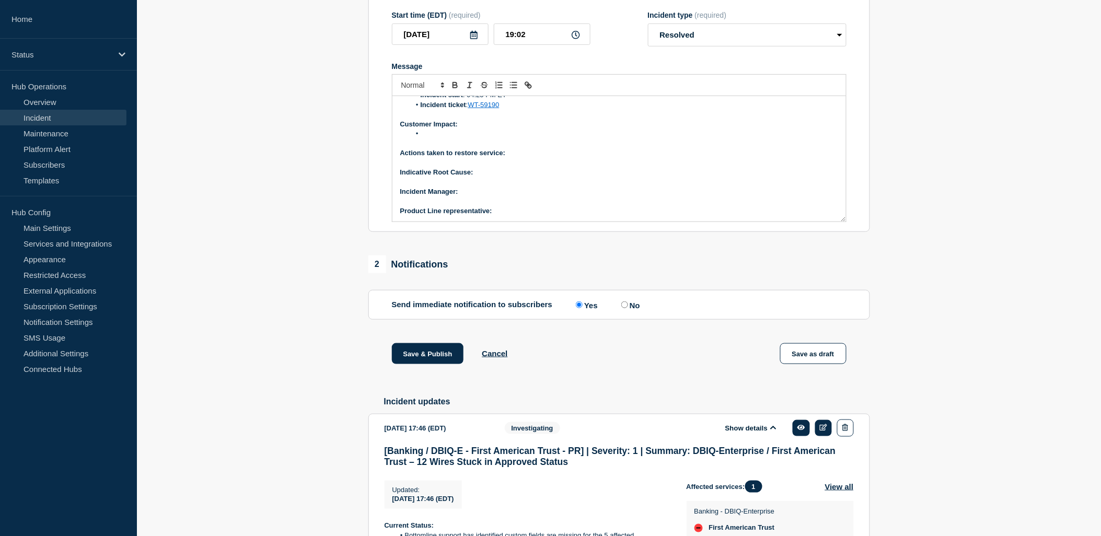
scroll to position [195, 0]
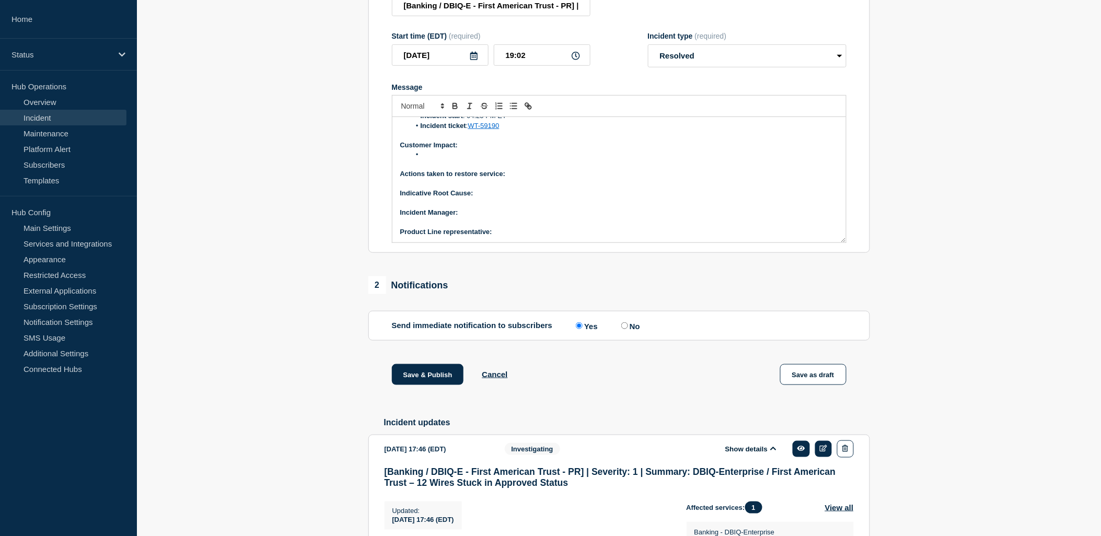
click at [463, 159] on li "Message" at bounding box center [624, 154] width 428 height 9
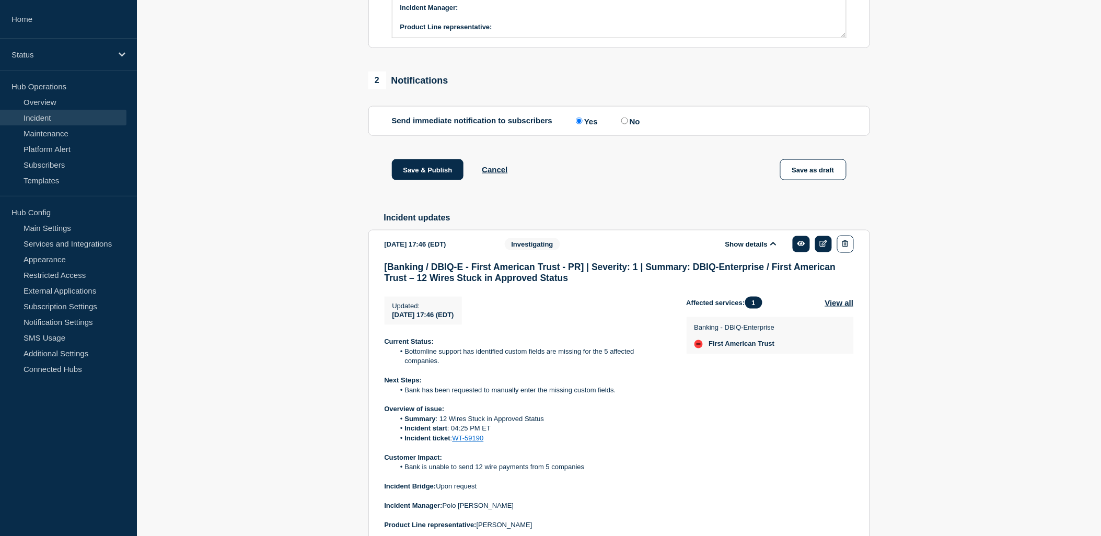
scroll to position [544, 0]
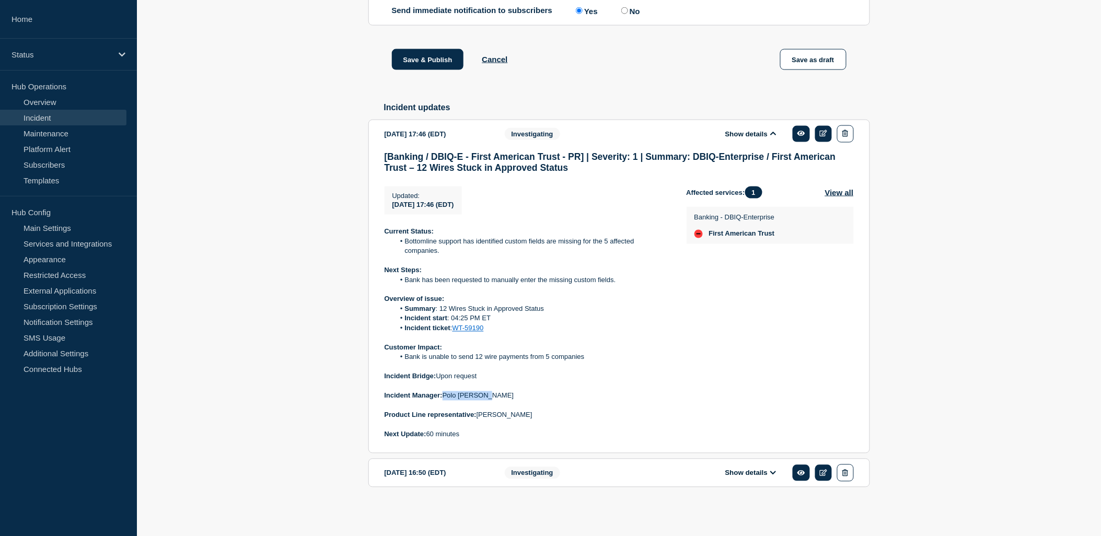
drag, startPoint x: 493, startPoint y: 393, endPoint x: 442, endPoint y: 395, distance: 50.7
click at [442, 395] on p "Incident Manager: Polo Maramba" at bounding box center [527, 395] width 285 height 9
drag, startPoint x: 442, startPoint y: 395, endPoint x: 509, endPoint y: 373, distance: 70.4
click at [509, 372] on p at bounding box center [527, 367] width 285 height 9
drag, startPoint x: 494, startPoint y: 391, endPoint x: 445, endPoint y: 400, distance: 50.0
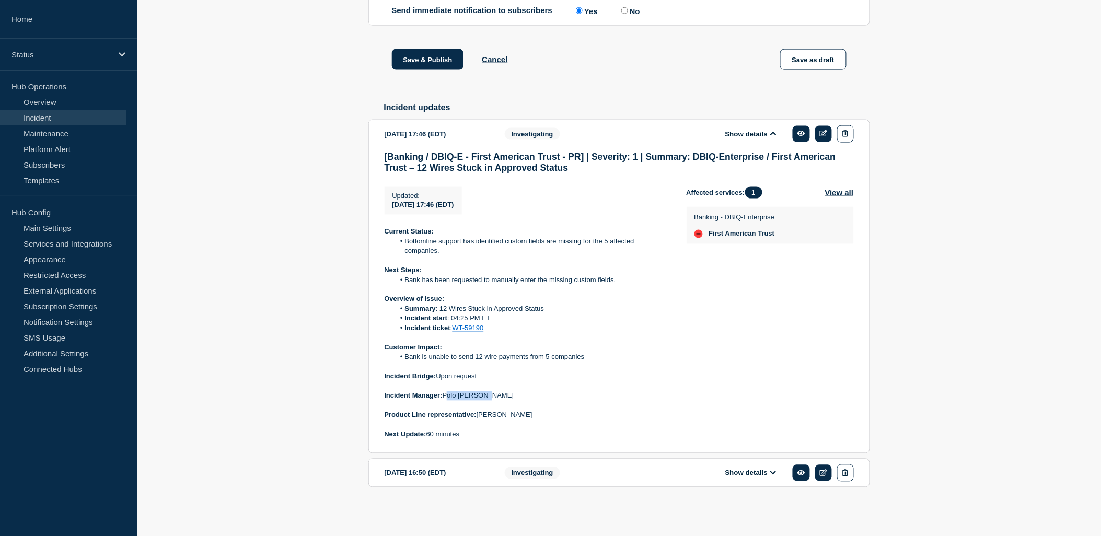
click at [445, 400] on p "Incident Manager: Polo Maramba" at bounding box center [527, 395] width 285 height 9
copy p "Polo Maramba"
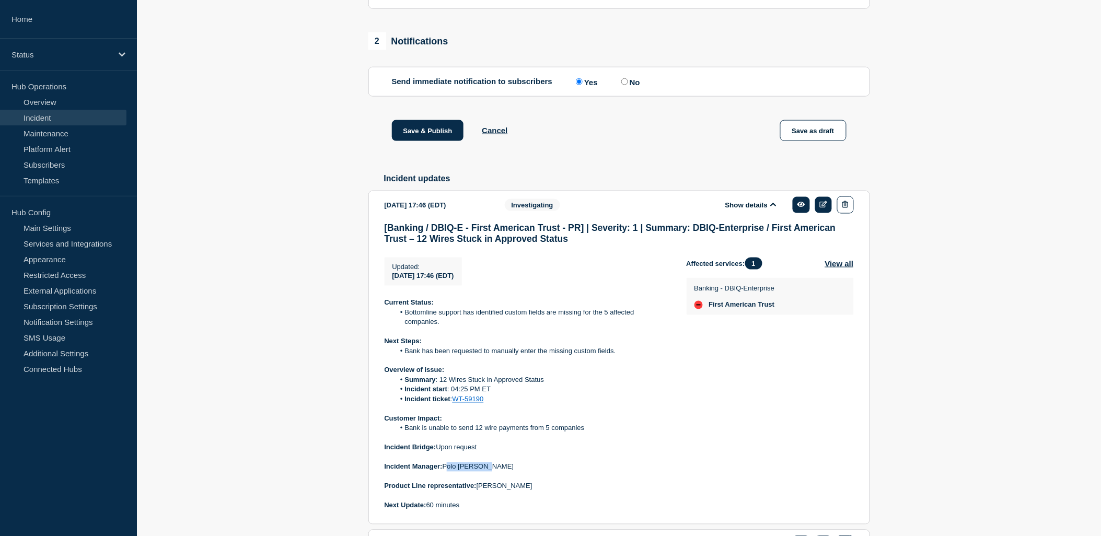
scroll to position [311, 0]
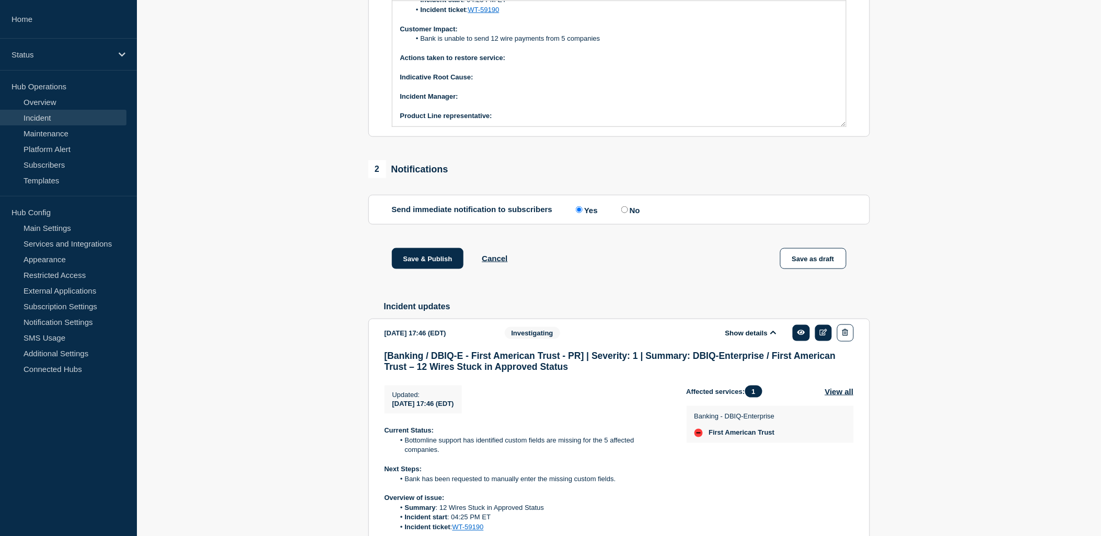
click at [514, 82] on p "Indicative Root Cause:" at bounding box center [619, 77] width 438 height 9
click at [490, 101] on p "﻿Incident Manager:" at bounding box center [619, 96] width 438 height 9
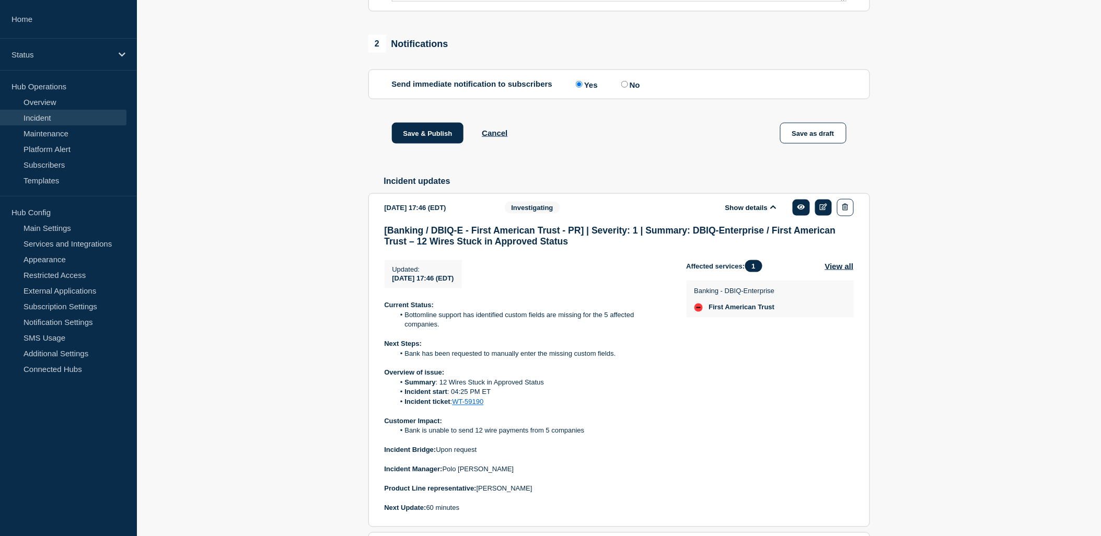
scroll to position [544, 0]
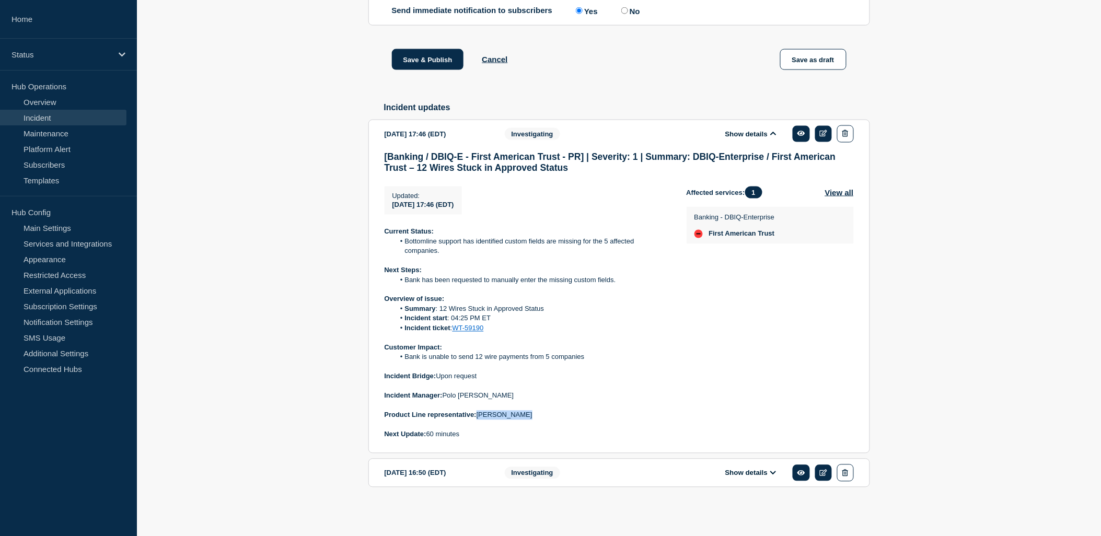
drag, startPoint x: 525, startPoint y: 416, endPoint x: 478, endPoint y: 415, distance: 46.5
click at [478, 415] on p "Product Line representative: Julian Klimas" at bounding box center [527, 415] width 285 height 9
copy p "Julian Klimas"
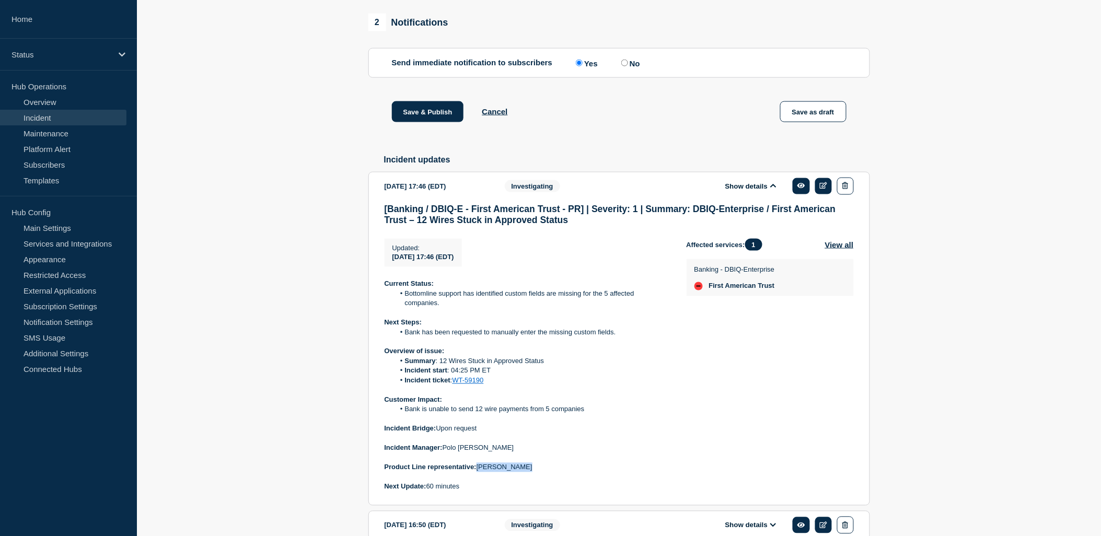
scroll to position [370, 0]
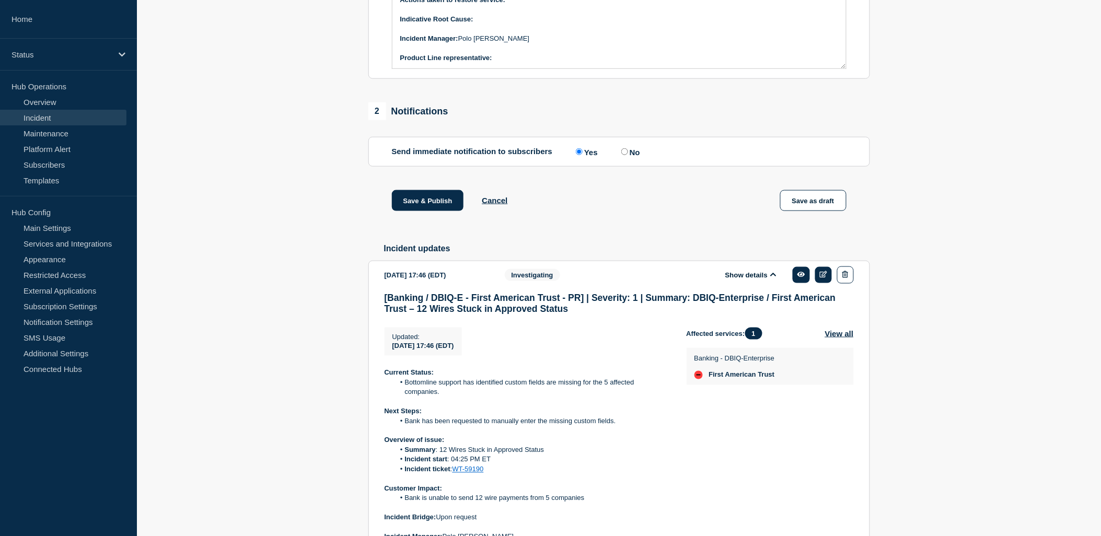
click at [511, 34] on p "Message" at bounding box center [619, 29] width 438 height 9
click at [510, 34] on p "Message" at bounding box center [619, 29] width 438 height 9
click at [509, 24] on p "Indicative Root Cause:" at bounding box center [619, 19] width 438 height 9
drag, startPoint x: 514, startPoint y: 77, endPoint x: 520, endPoint y: 89, distance: 13.3
click at [515, 53] on p "Message" at bounding box center [619, 47] width 438 height 9
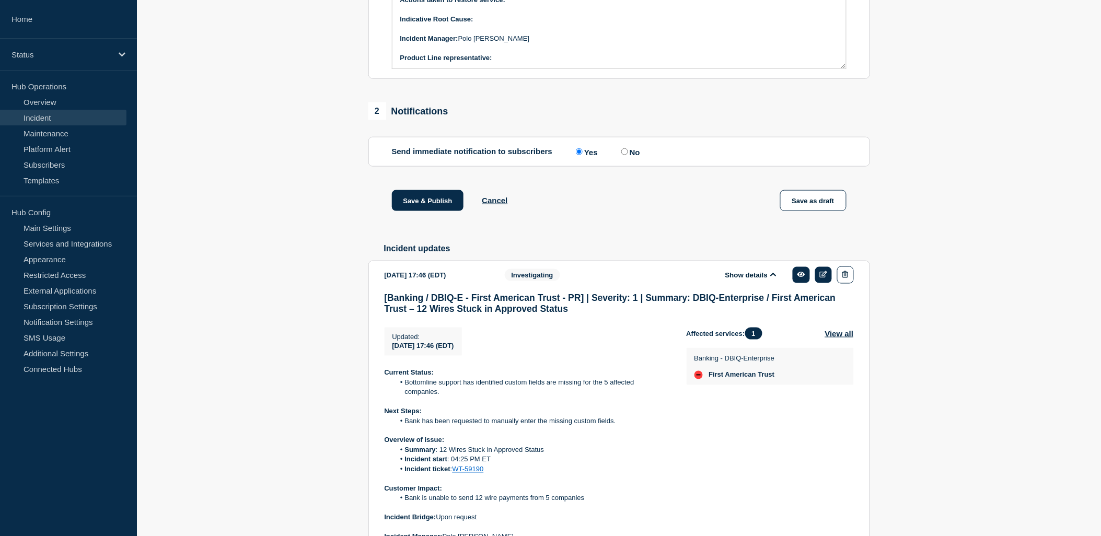
click at [520, 68] on div "Current Status: Bank has confirmed the missing custom fields have been updated,…" at bounding box center [620, 5] width 454 height 125
click at [488, 24] on p "Indicative Root Cause:" at bounding box center [619, 19] width 438 height 9
drag, startPoint x: 476, startPoint y: 49, endPoint x: 620, endPoint y: 49, distance: 144.8
click at [620, 24] on p "Indicative Root Cause: Missing custom fields for some customers" at bounding box center [619, 19] width 438 height 9
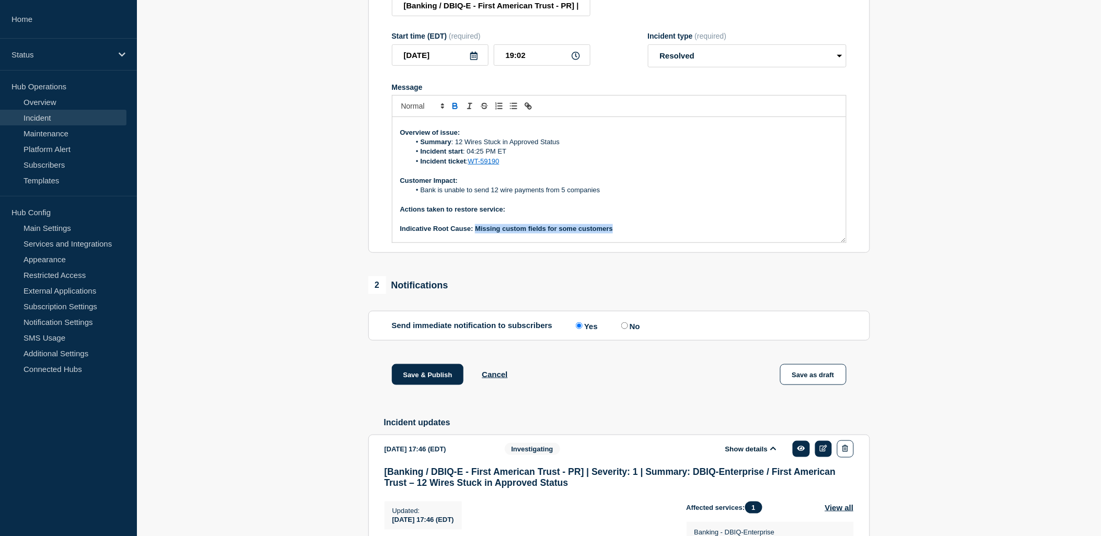
scroll to position [60, 0]
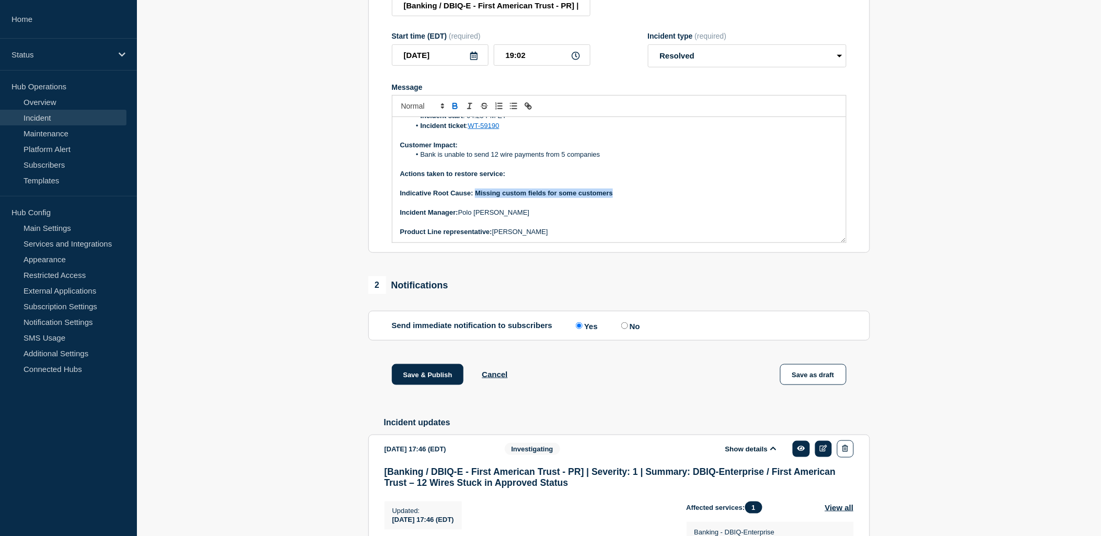
click at [458, 111] on icon "Toggle bold text" at bounding box center [455, 105] width 9 height 9
click at [605, 169] on p "Message" at bounding box center [619, 164] width 438 height 9
click at [526, 179] on p "Actions taken to restore service:" at bounding box center [619, 173] width 438 height 9
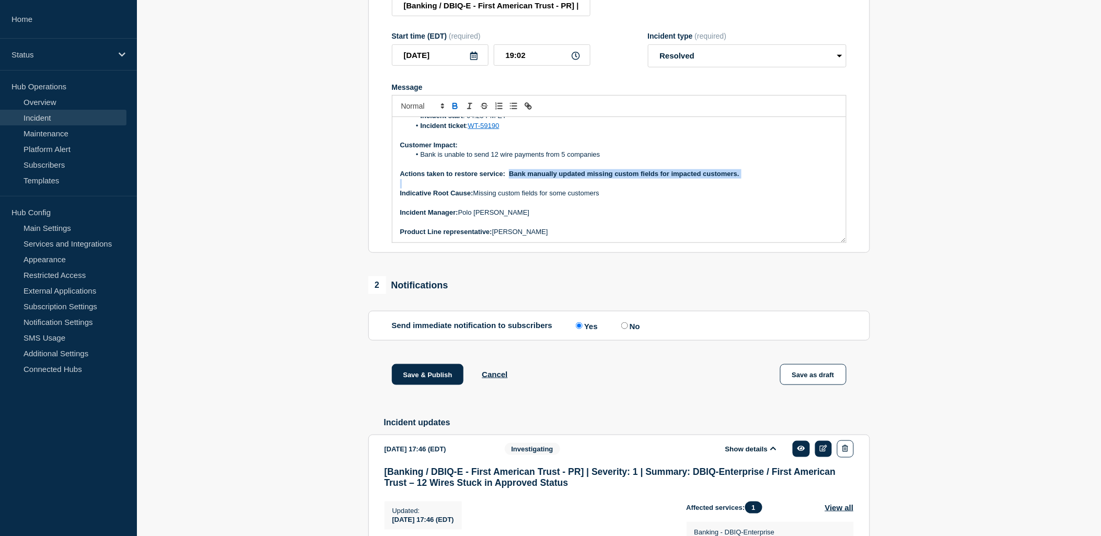
drag, startPoint x: 511, startPoint y: 204, endPoint x: 660, endPoint y: 191, distance: 149.5
click at [748, 216] on div "Current Status: Bank has confirmed the missing custom fields have been updated,…" at bounding box center [620, 179] width 454 height 125
click at [458, 111] on icon "Toggle bold text" at bounding box center [455, 105] width 9 height 9
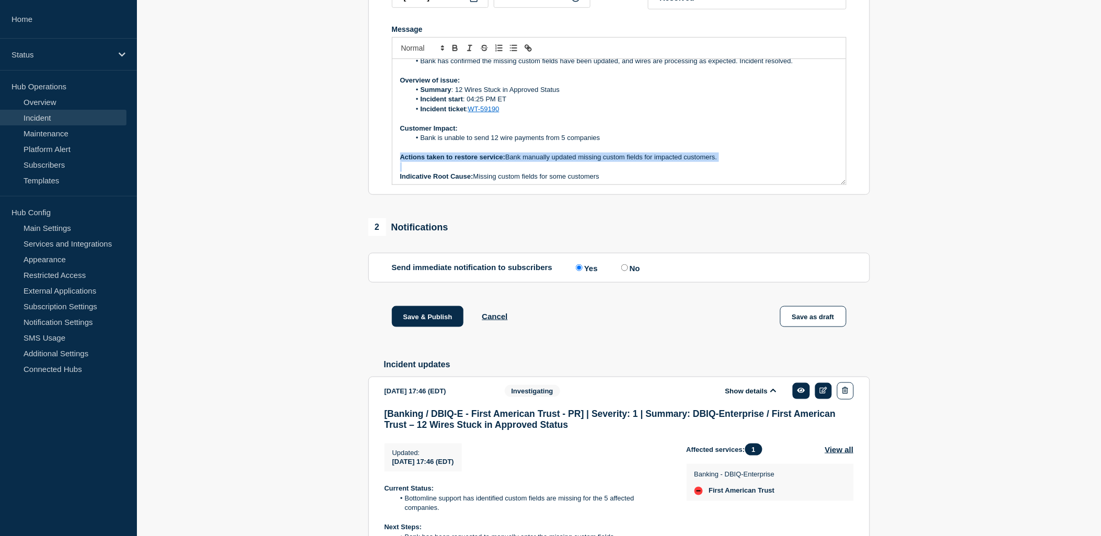
scroll to position [2, 0]
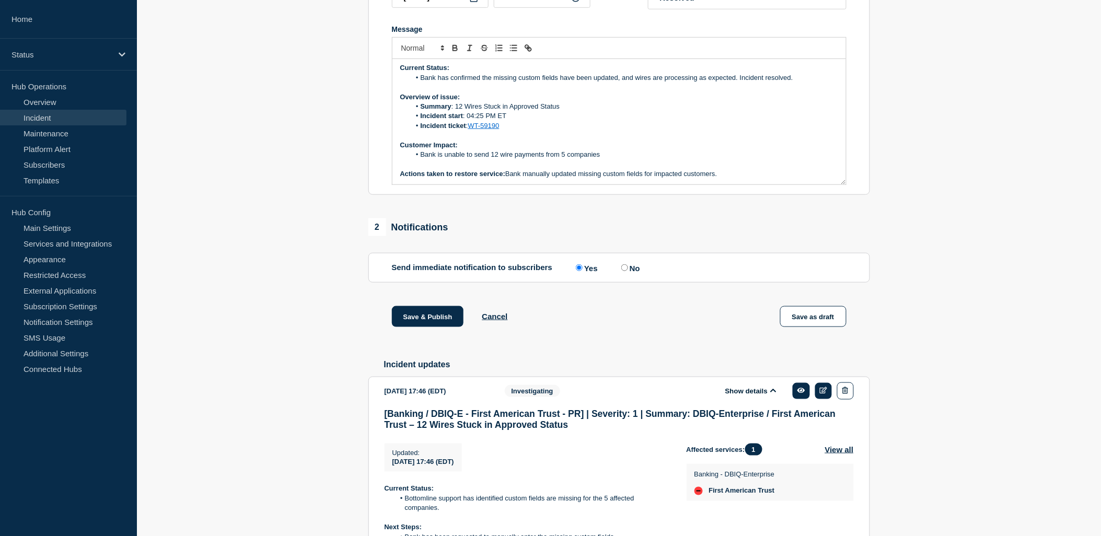
click at [558, 83] on li "Bank has confirmed the missing custom fields have been updated, and wires are p…" at bounding box center [624, 77] width 428 height 9
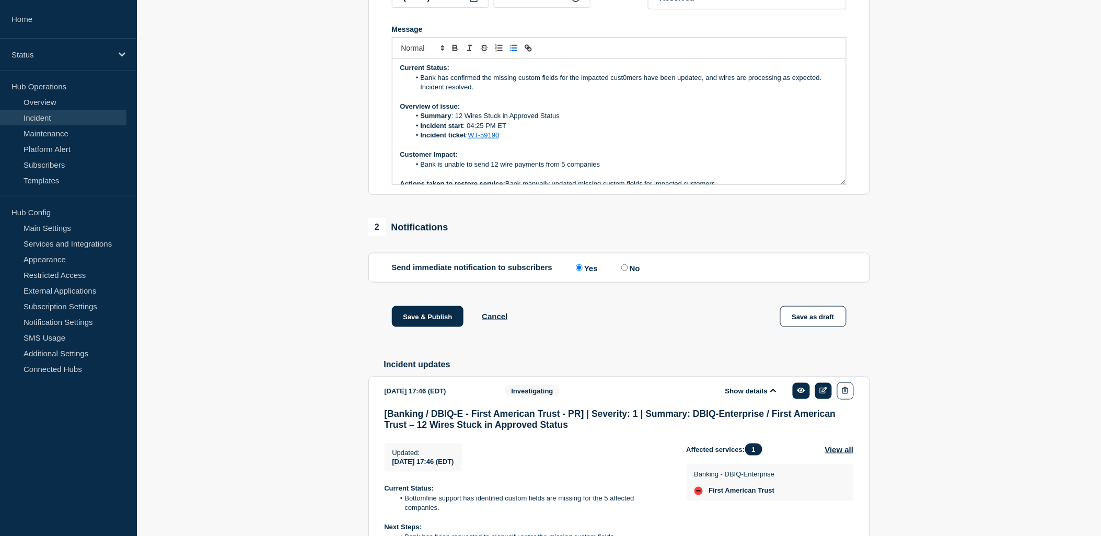
click at [734, 93] on li "Bank has confirmed the missing custom fields for the impacted cust0mers have be…" at bounding box center [624, 82] width 428 height 19
click at [549, 102] on p "Message" at bounding box center [619, 97] width 438 height 9
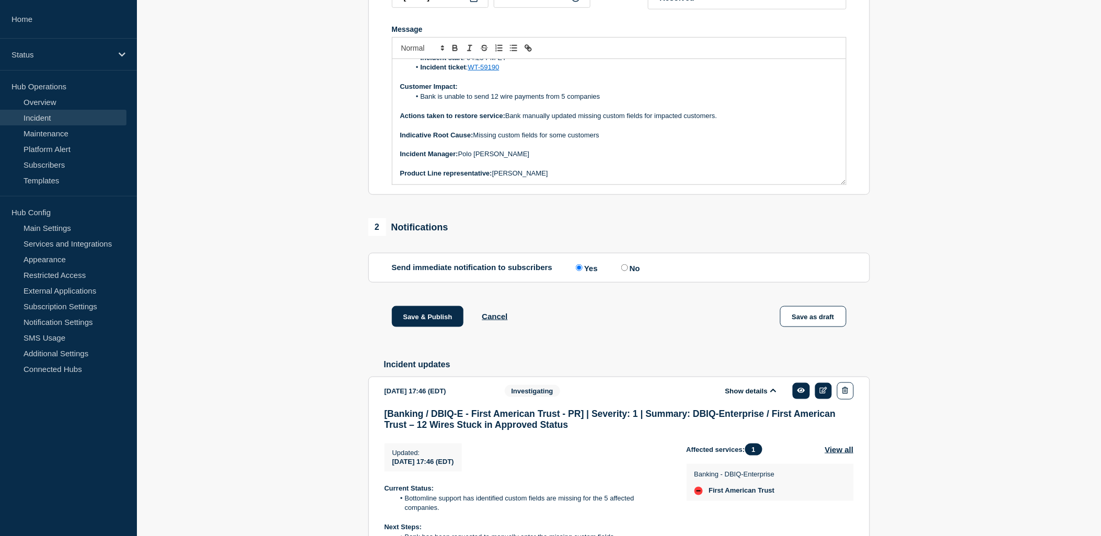
scroll to position [370, 0]
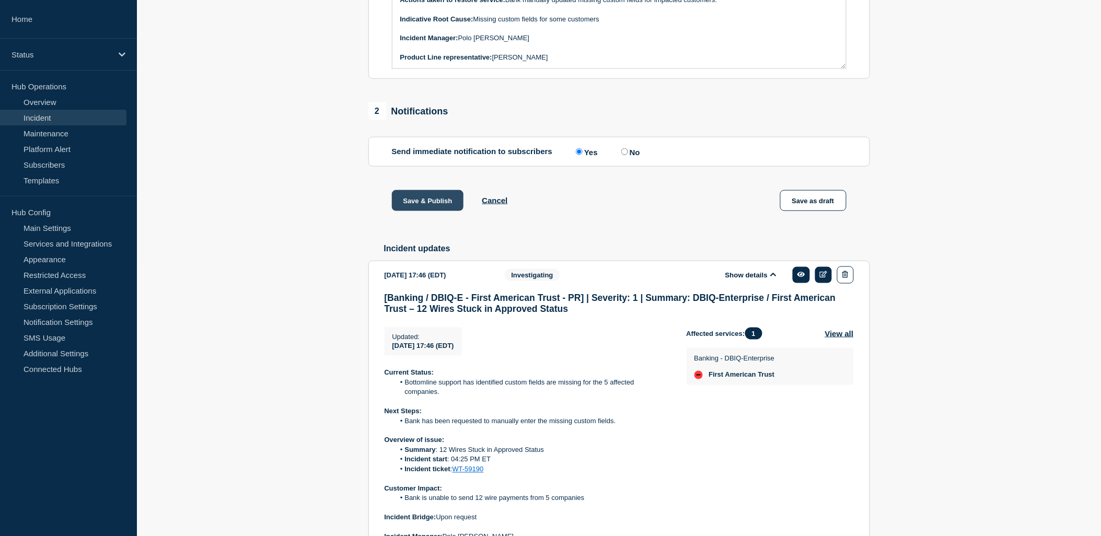
click at [425, 211] on button "Save & Publish" at bounding box center [428, 200] width 72 height 21
